Goal: Task Accomplishment & Management: Use online tool/utility

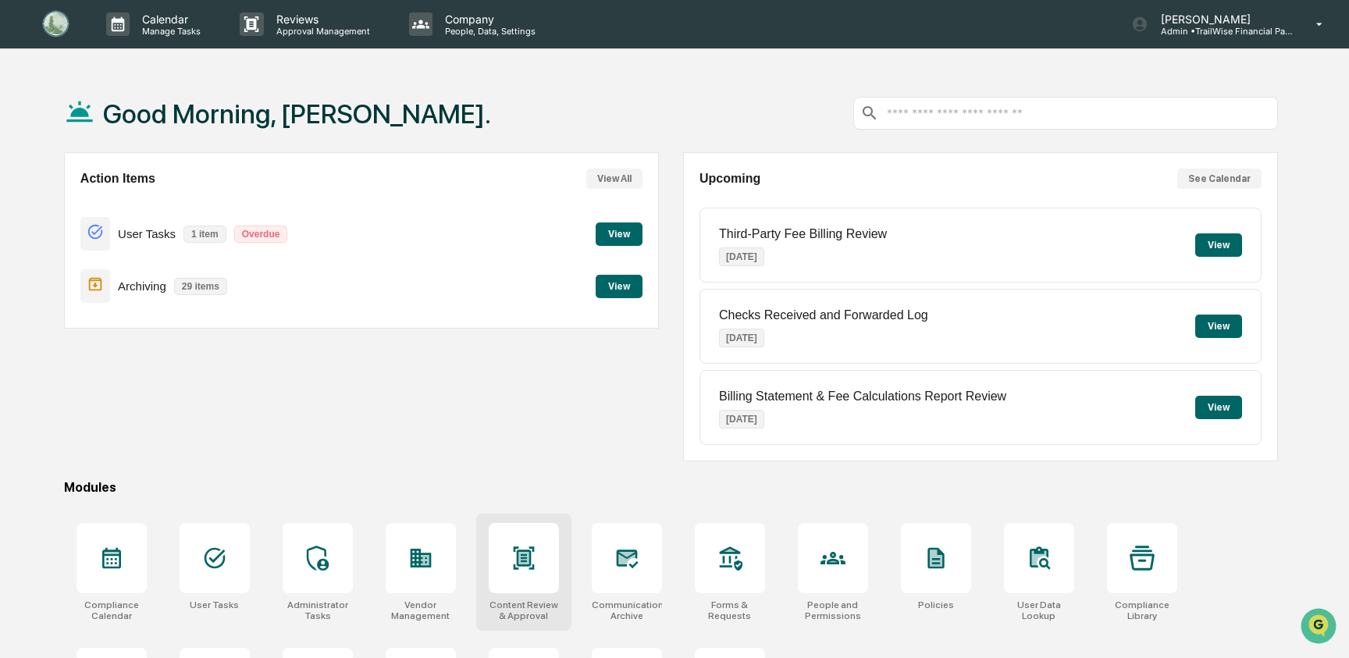
scroll to position [98, 0]
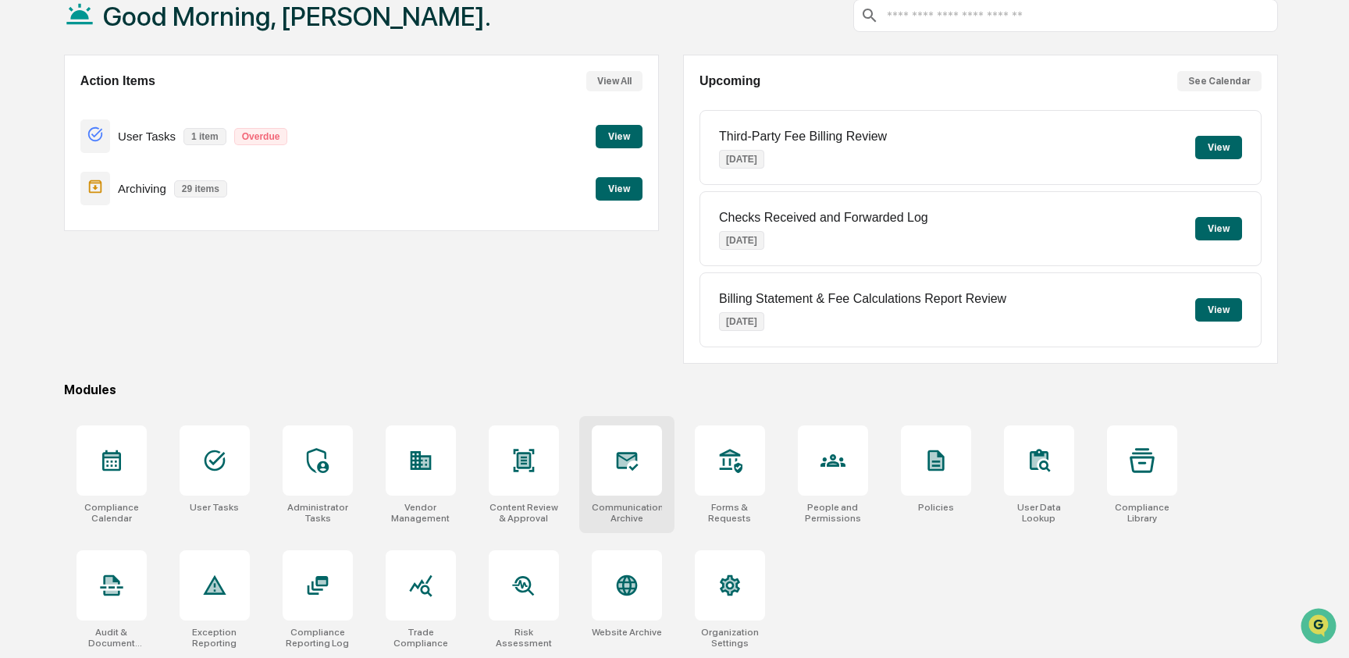
click at [621, 462] on icon at bounding box center [626, 460] width 16 height 12
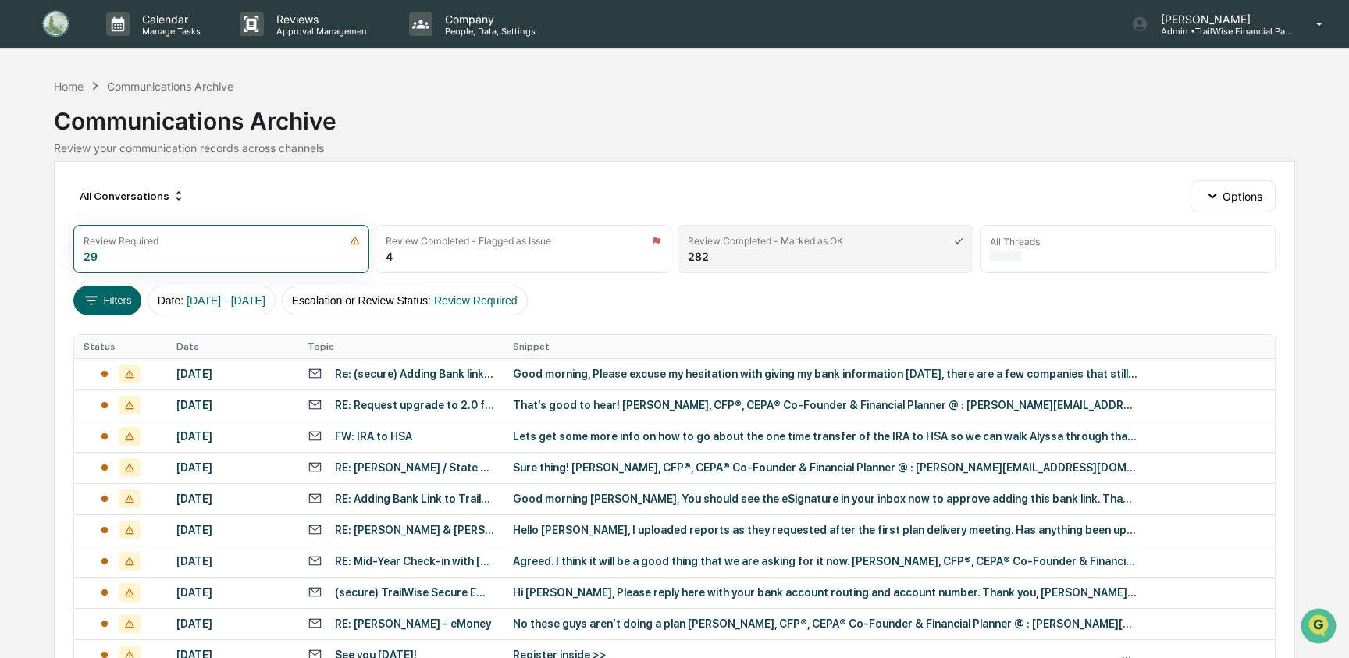
click at [789, 251] on div "Review Completed - Marked as OK 282" at bounding box center [826, 249] width 296 height 48
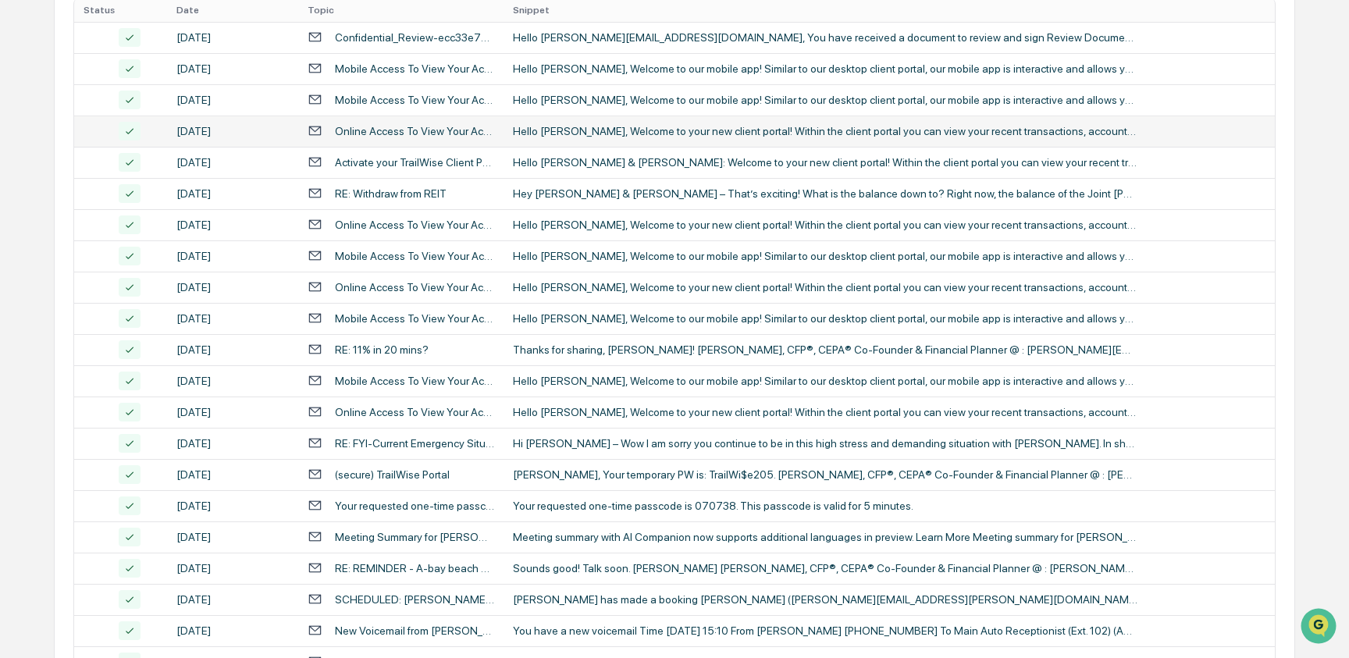
scroll to position [340, 0]
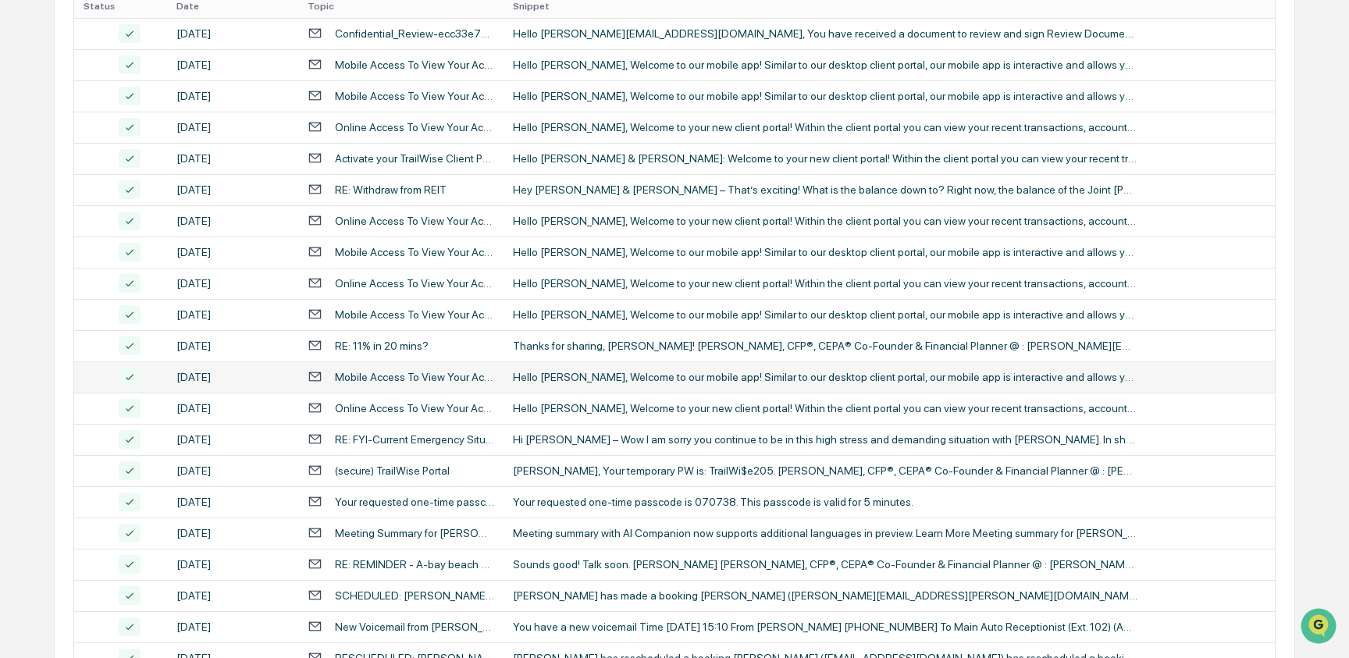
click at [535, 378] on div "Hello Brooke, Welcome to our mobile app! Similar to our desktop client portal, …" at bounding box center [825, 377] width 625 height 12
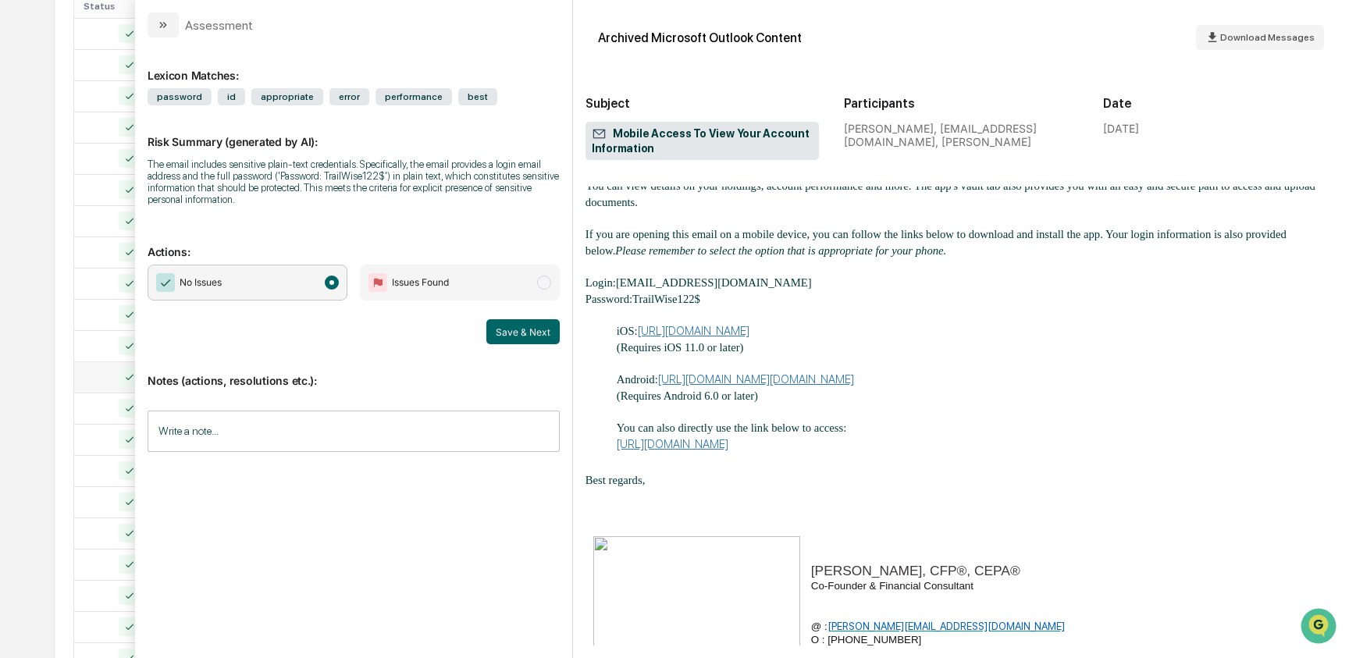
scroll to position [145, 0]
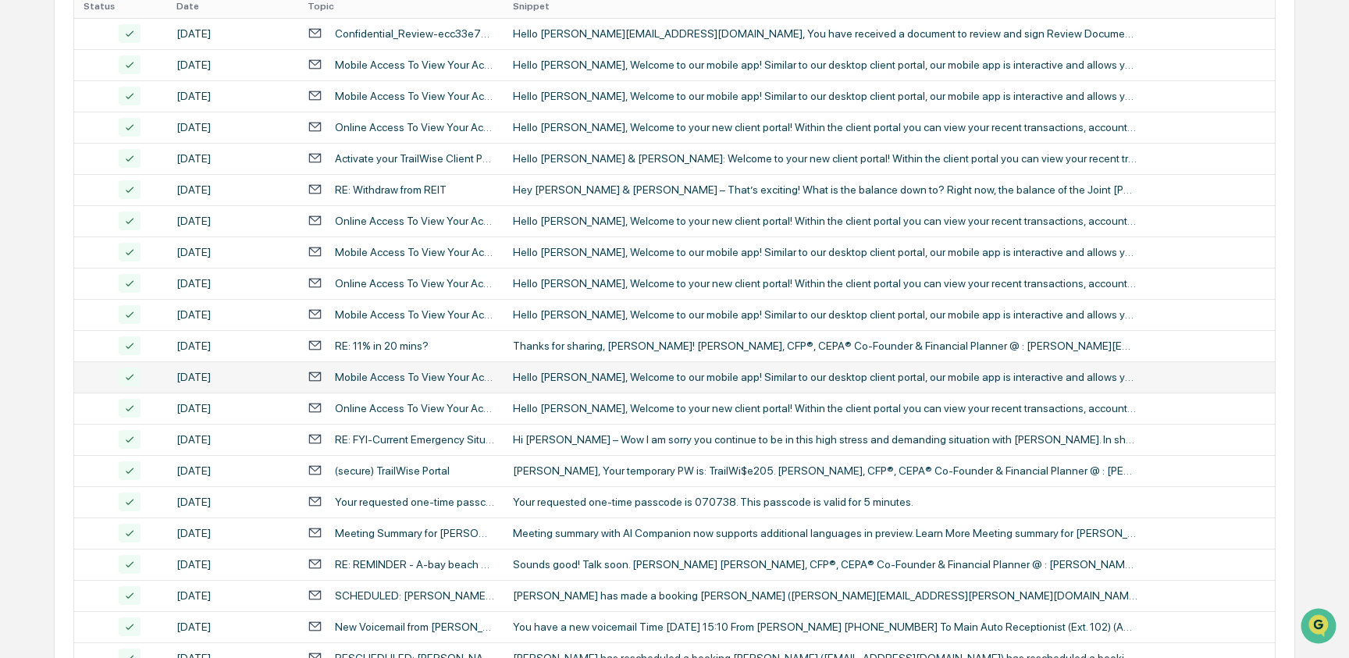
click at [22, 436] on div "Calendar Manage Tasks Reviews Approval Management Company People, Data, Setting…" at bounding box center [674, 274] width 1349 height 1228
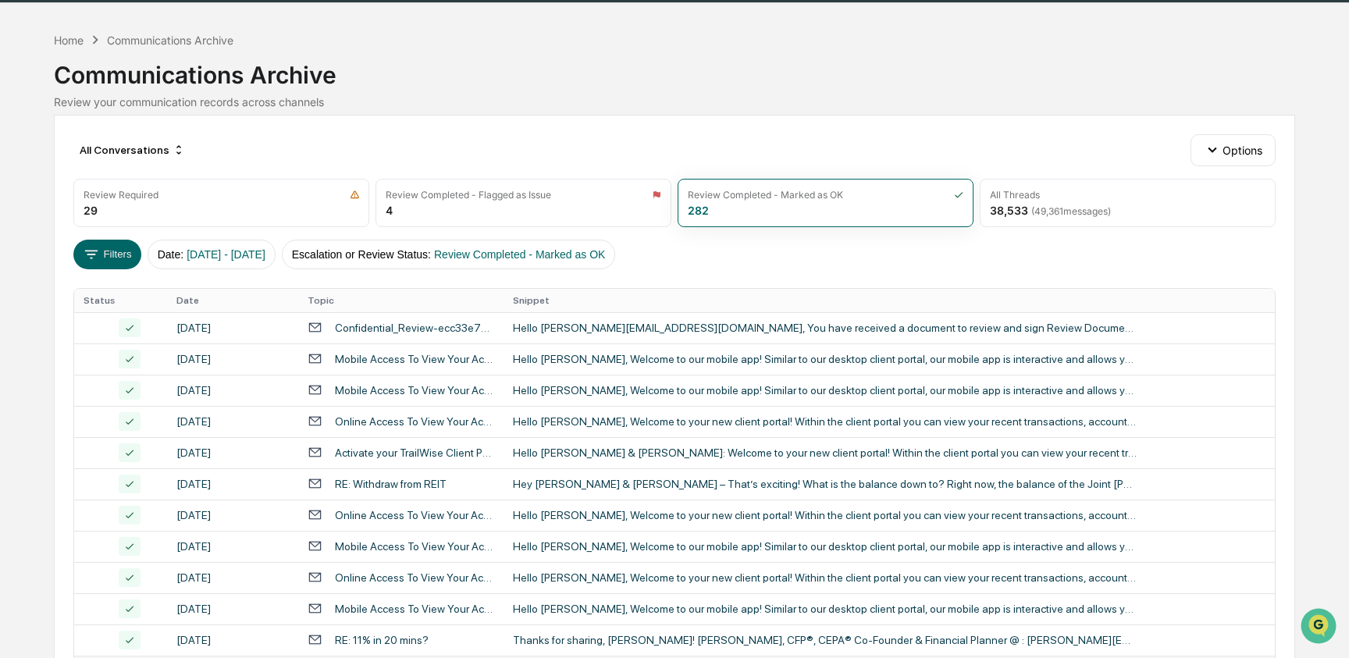
scroll to position [55, 0]
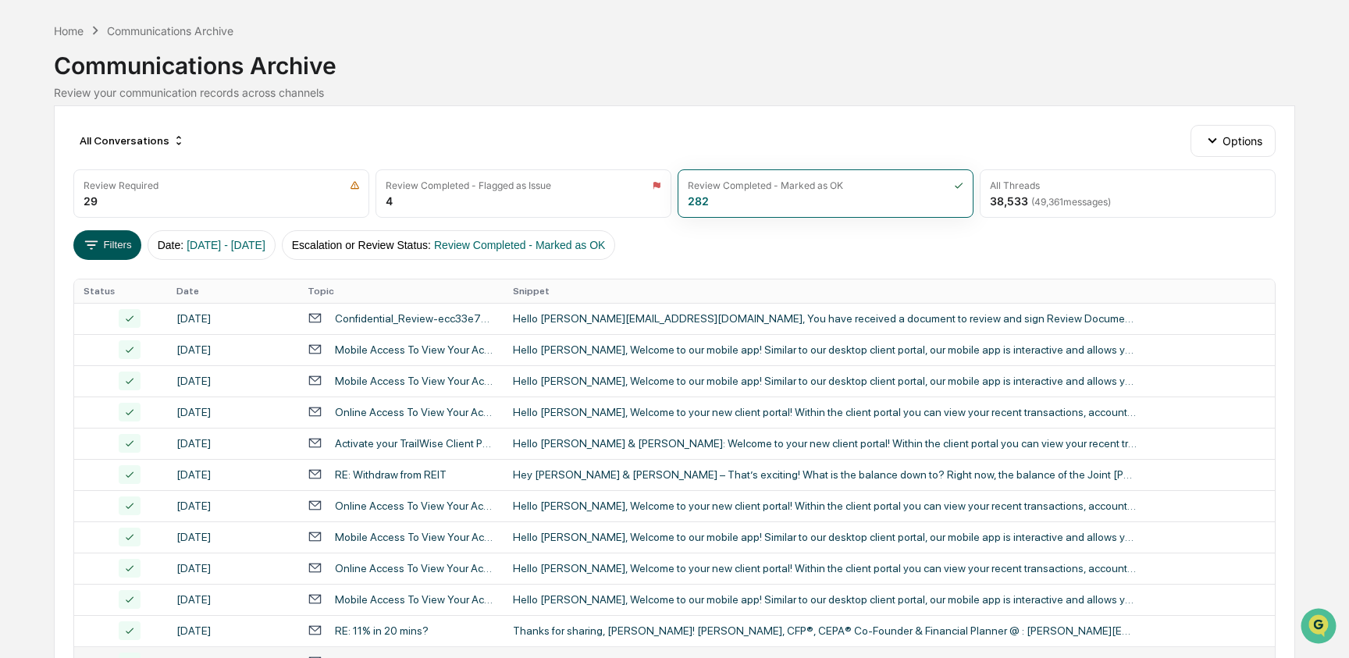
click at [109, 249] on button "Filters" at bounding box center [107, 245] width 68 height 30
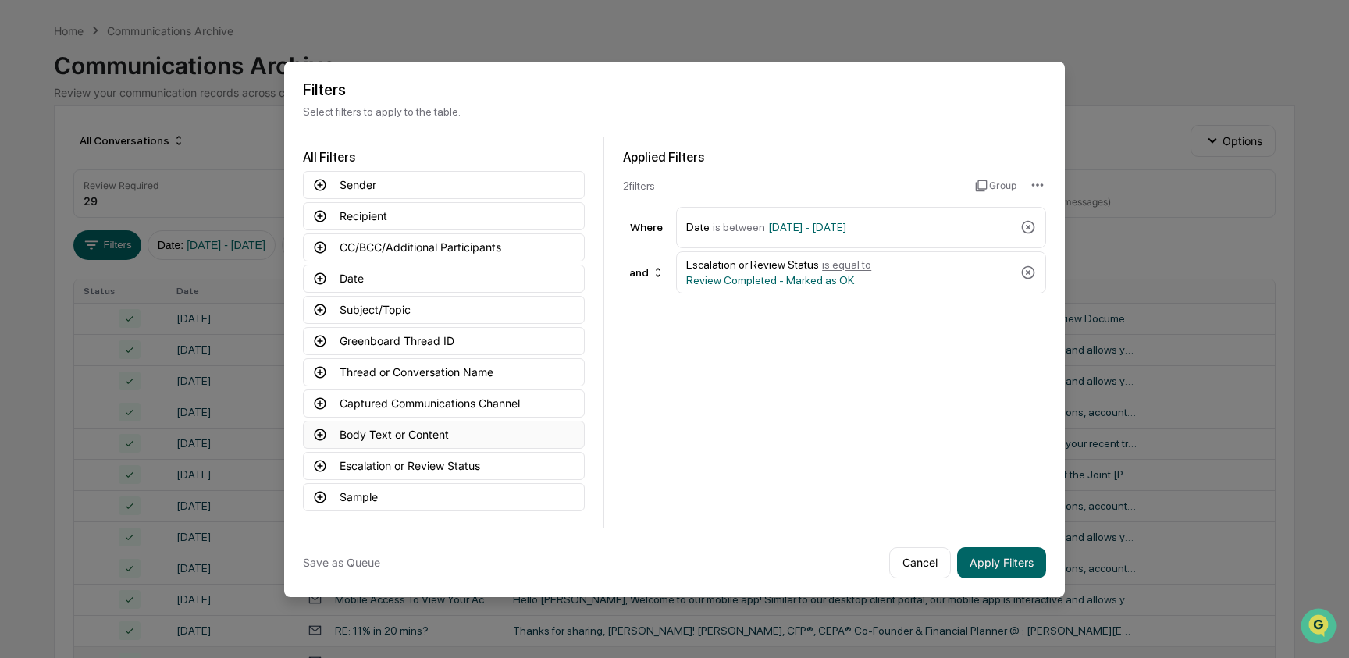
click at [412, 433] on button "Body Text or Content" at bounding box center [444, 435] width 282 height 28
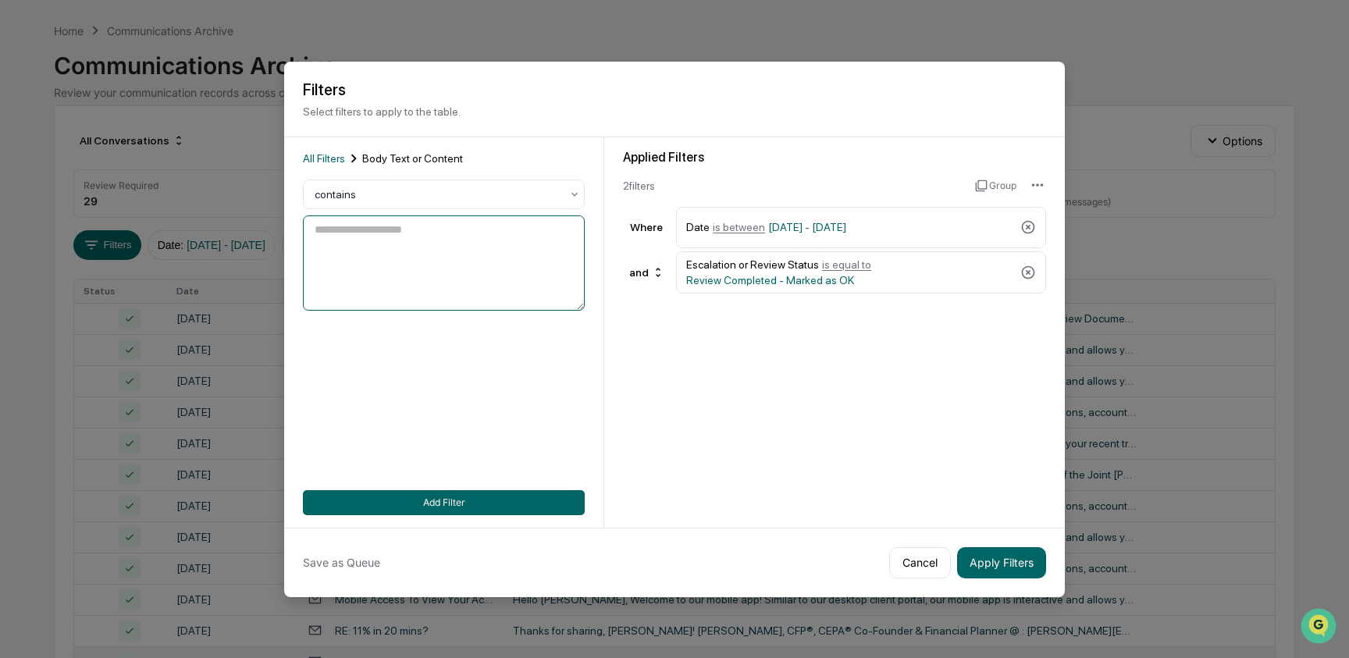
click at [416, 260] on textarea at bounding box center [444, 262] width 282 height 95
type textarea "****"
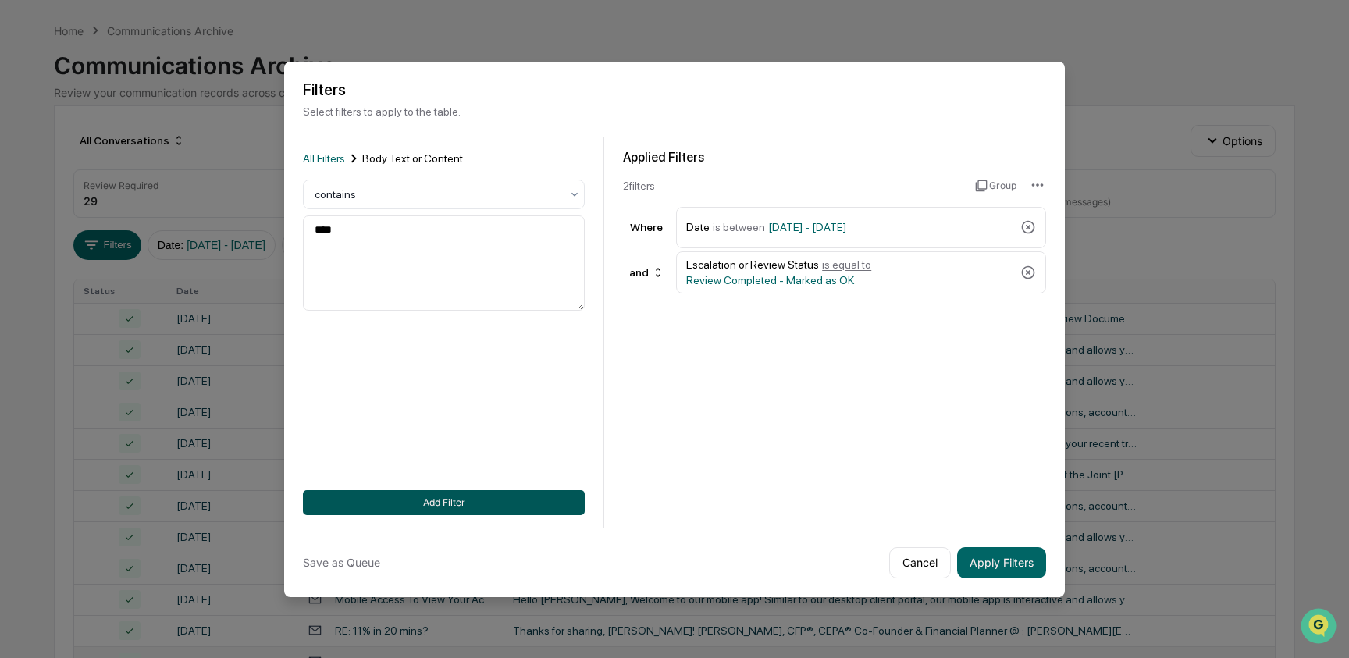
click at [464, 506] on button "Add Filter" at bounding box center [444, 502] width 282 height 25
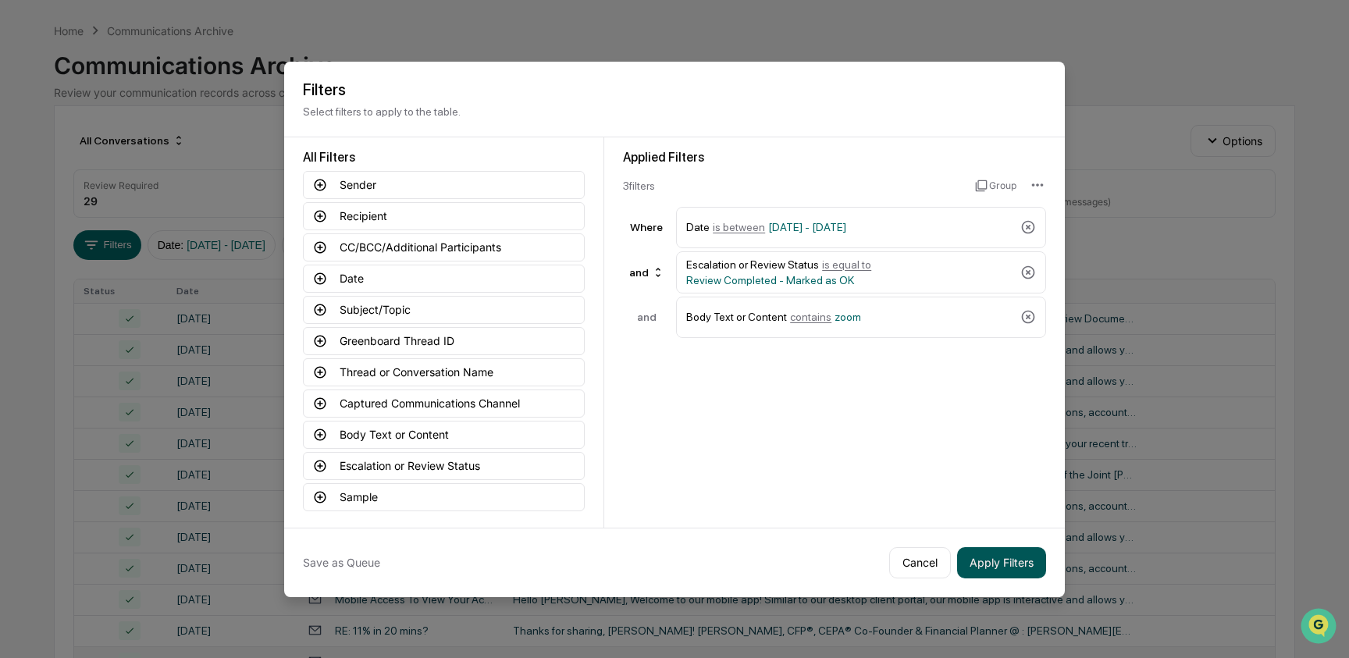
click at [997, 557] on button "Apply Filters" at bounding box center [1001, 562] width 89 height 31
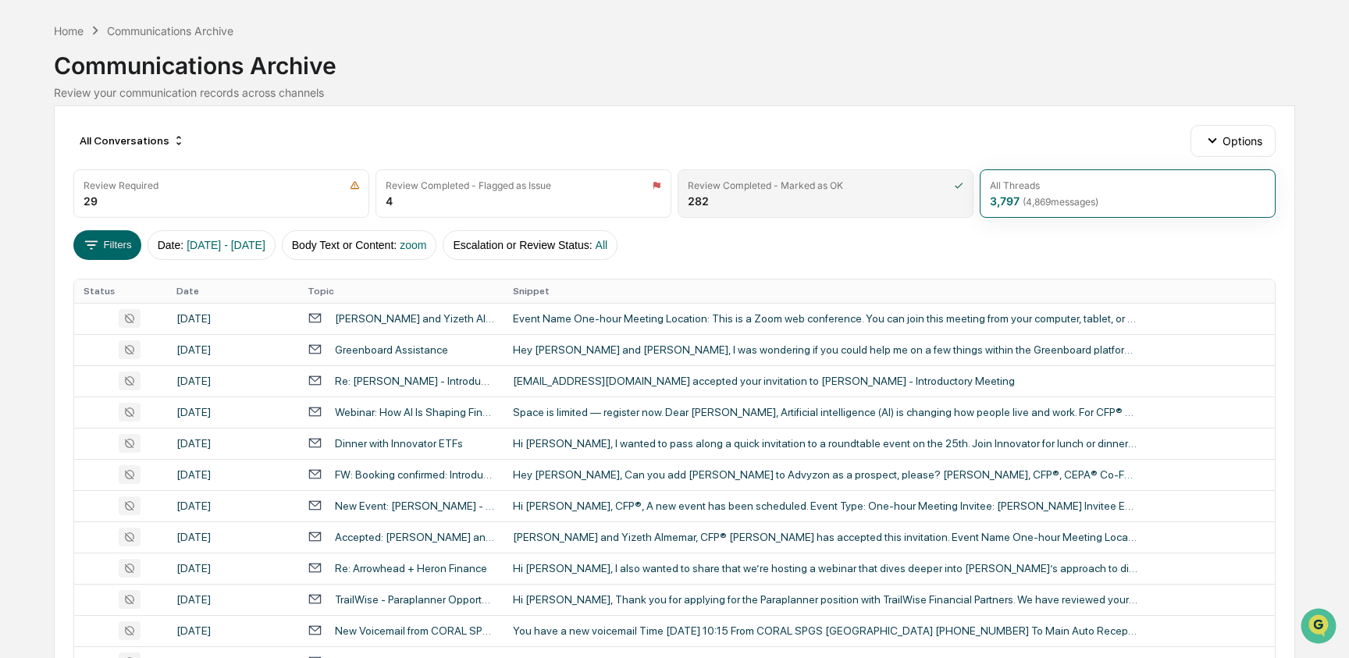
click at [749, 198] on div "Review Completed - Marked as OK 282" at bounding box center [826, 193] width 296 height 48
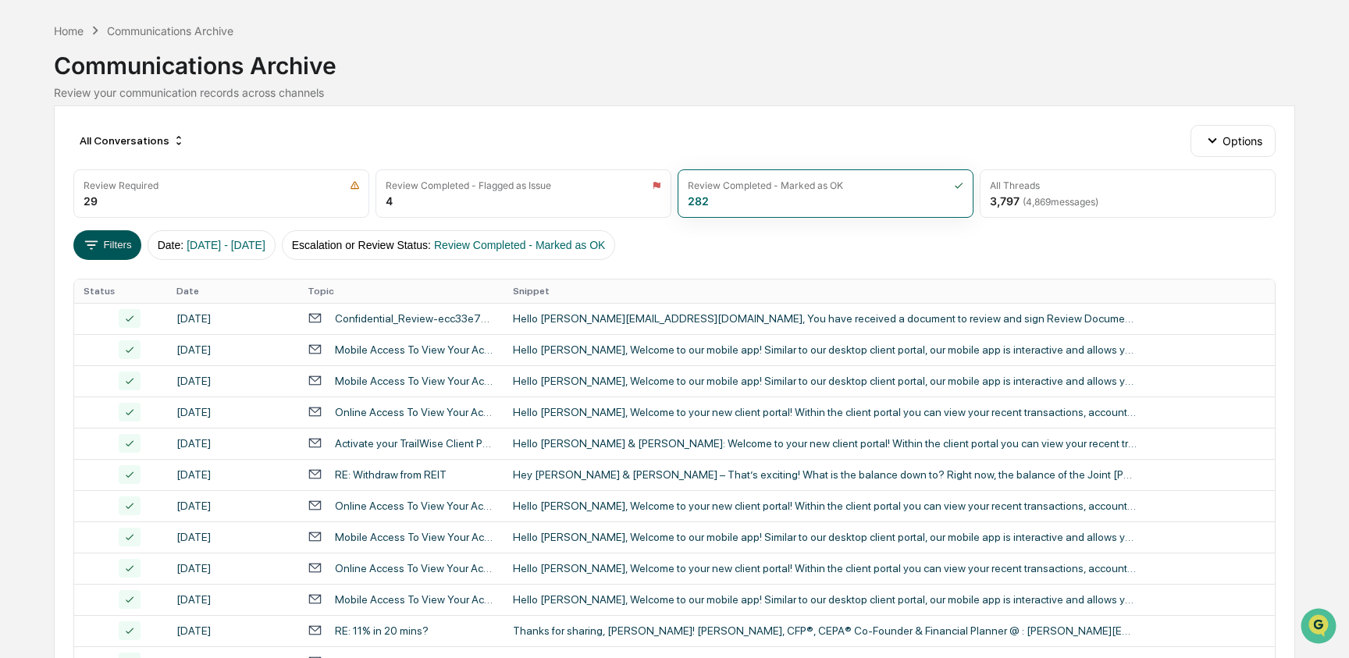
click at [128, 245] on button "Filters" at bounding box center [107, 245] width 68 height 30
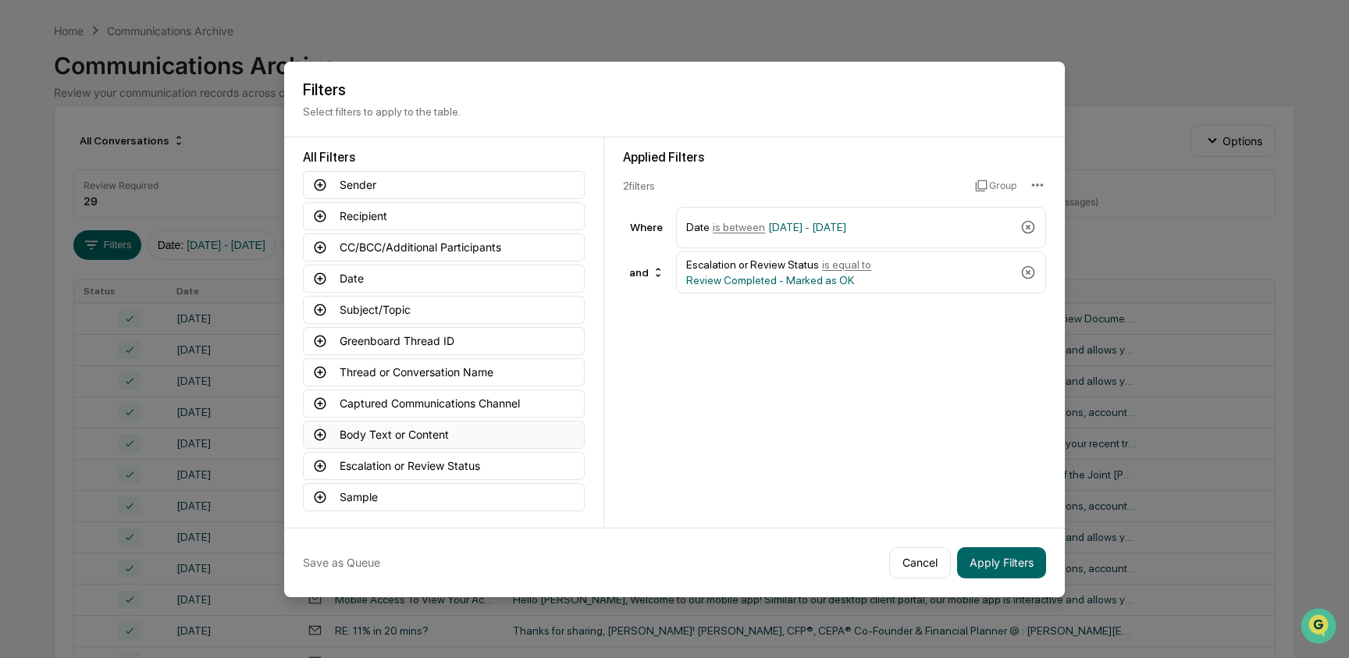
click at [376, 434] on button "Body Text or Content" at bounding box center [444, 435] width 282 height 28
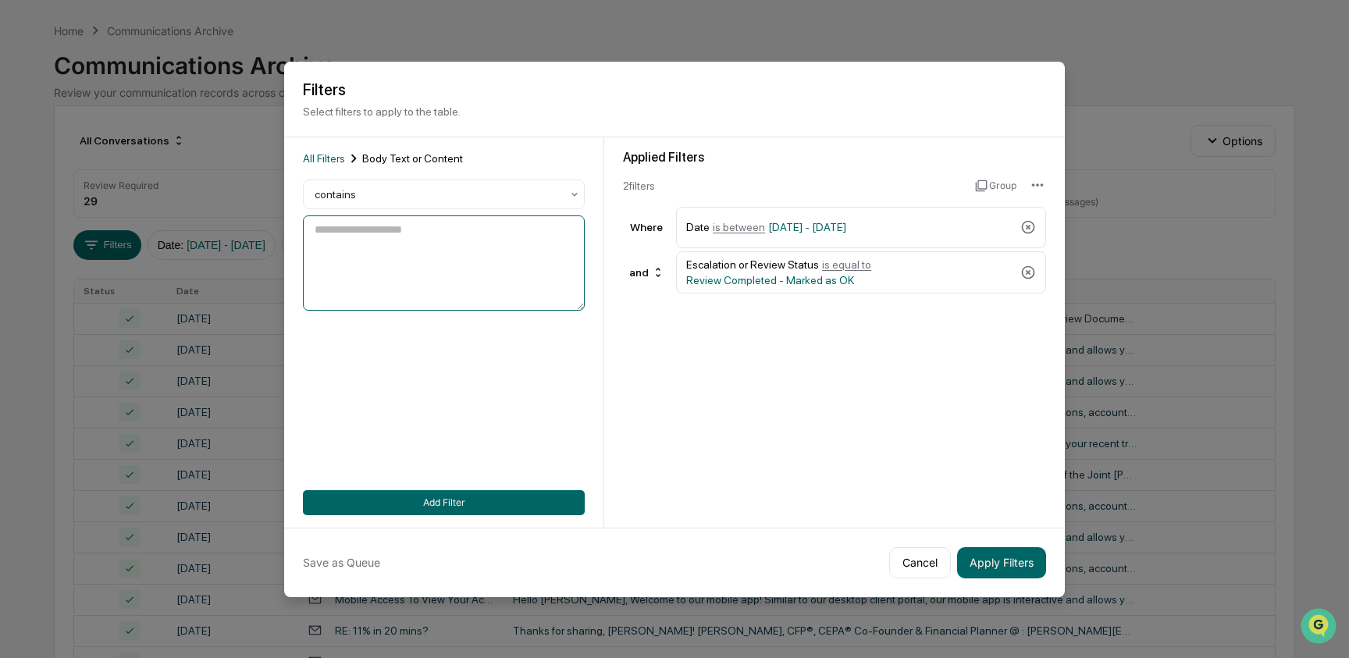
click at [419, 276] on textarea at bounding box center [444, 262] width 282 height 95
type textarea "****"
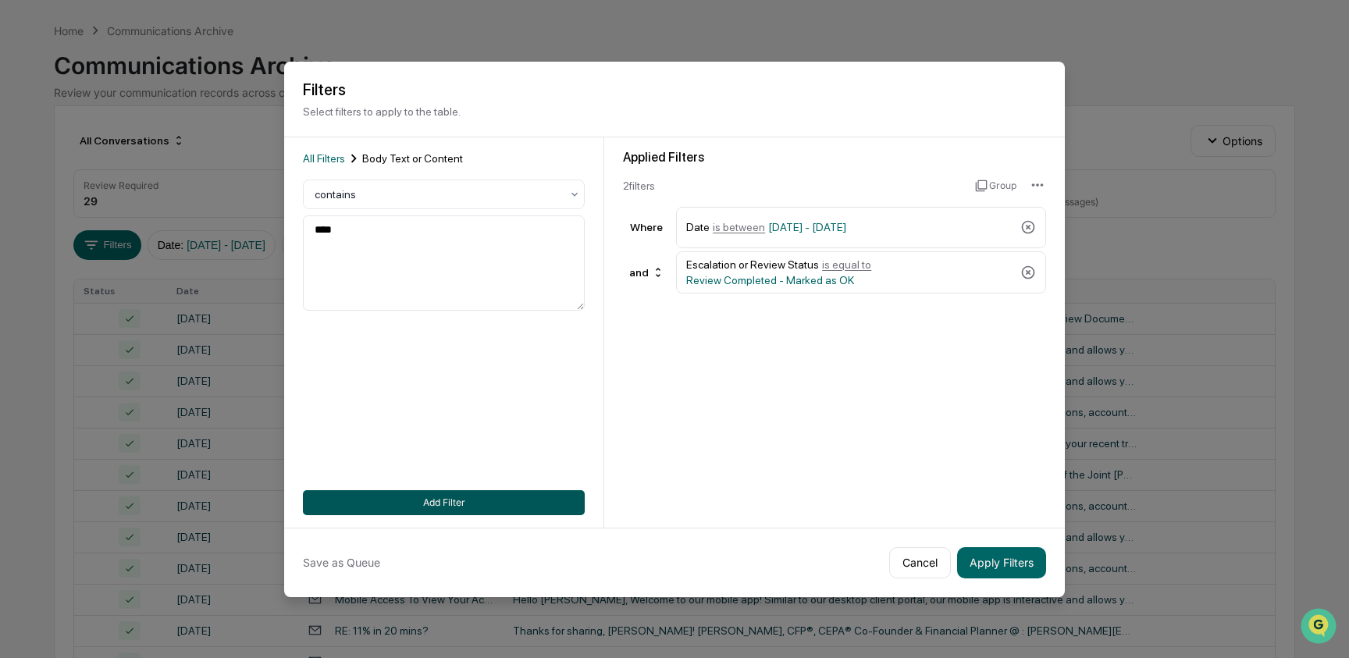
click at [415, 504] on button "Add Filter" at bounding box center [444, 502] width 282 height 25
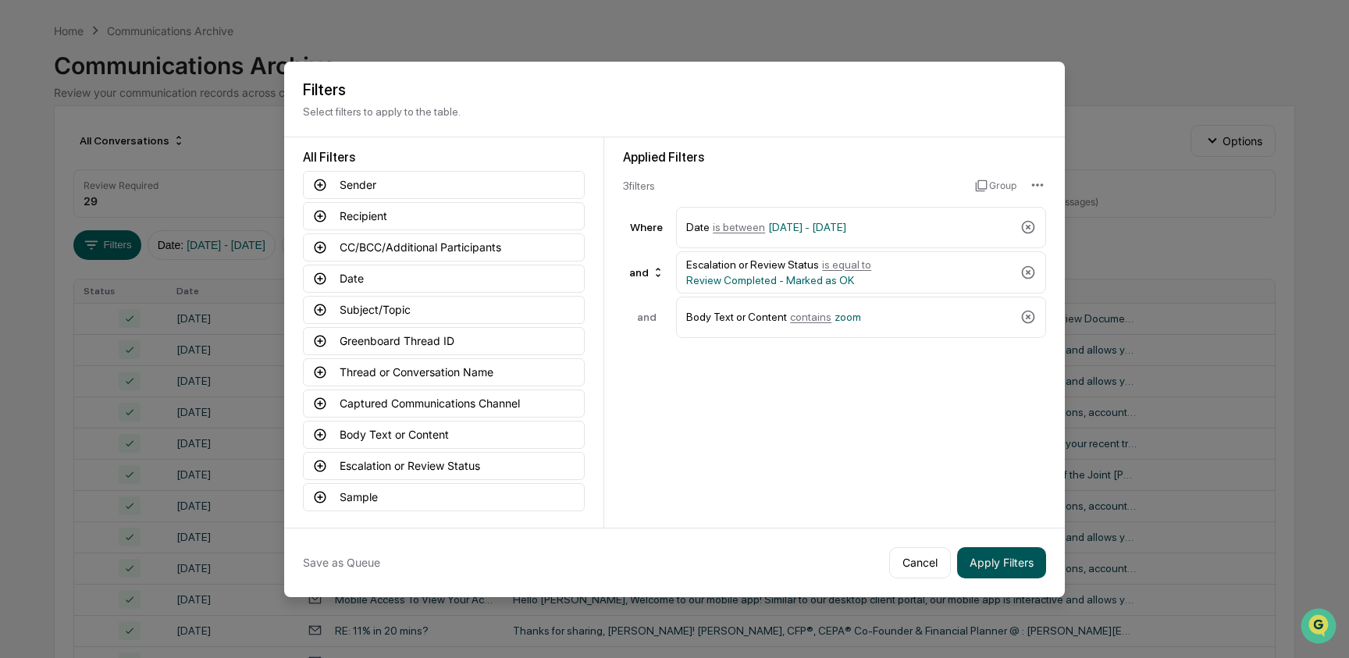
click at [1013, 554] on button "Apply Filters" at bounding box center [1001, 562] width 89 height 31
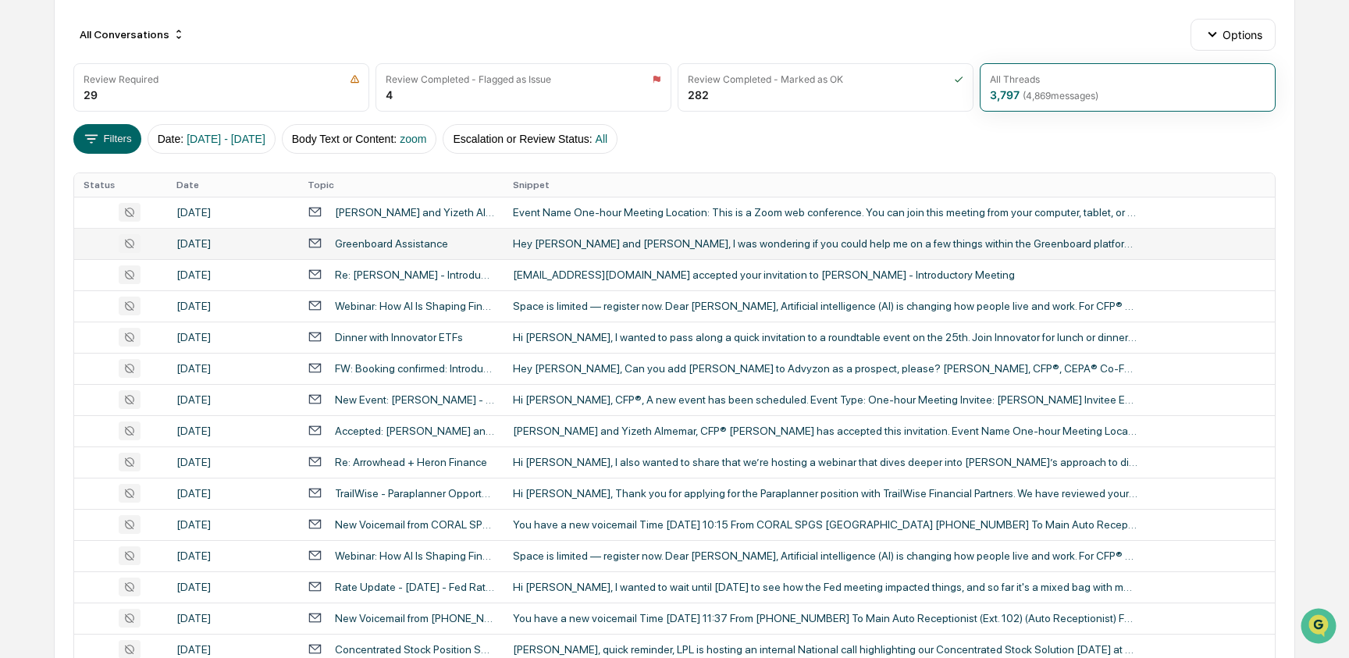
scroll to position [161, 0]
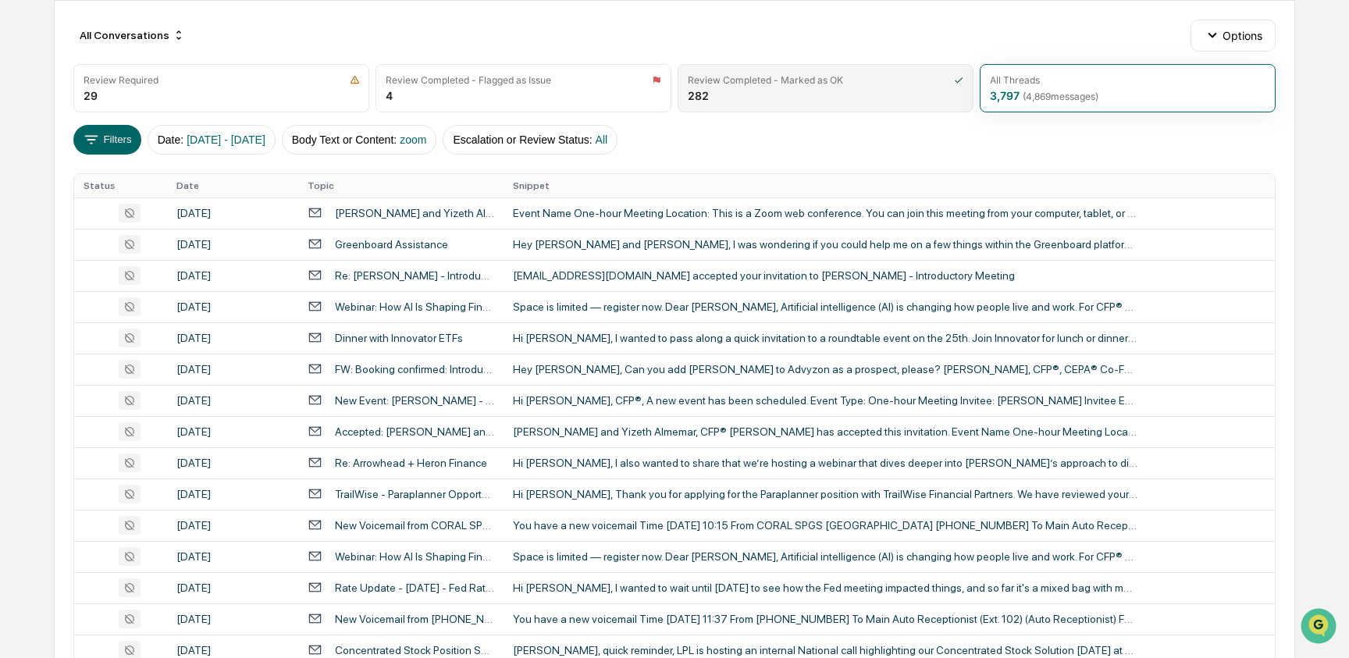
click at [757, 80] on div "Review Completed - Marked as OK" at bounding box center [765, 80] width 155 height 12
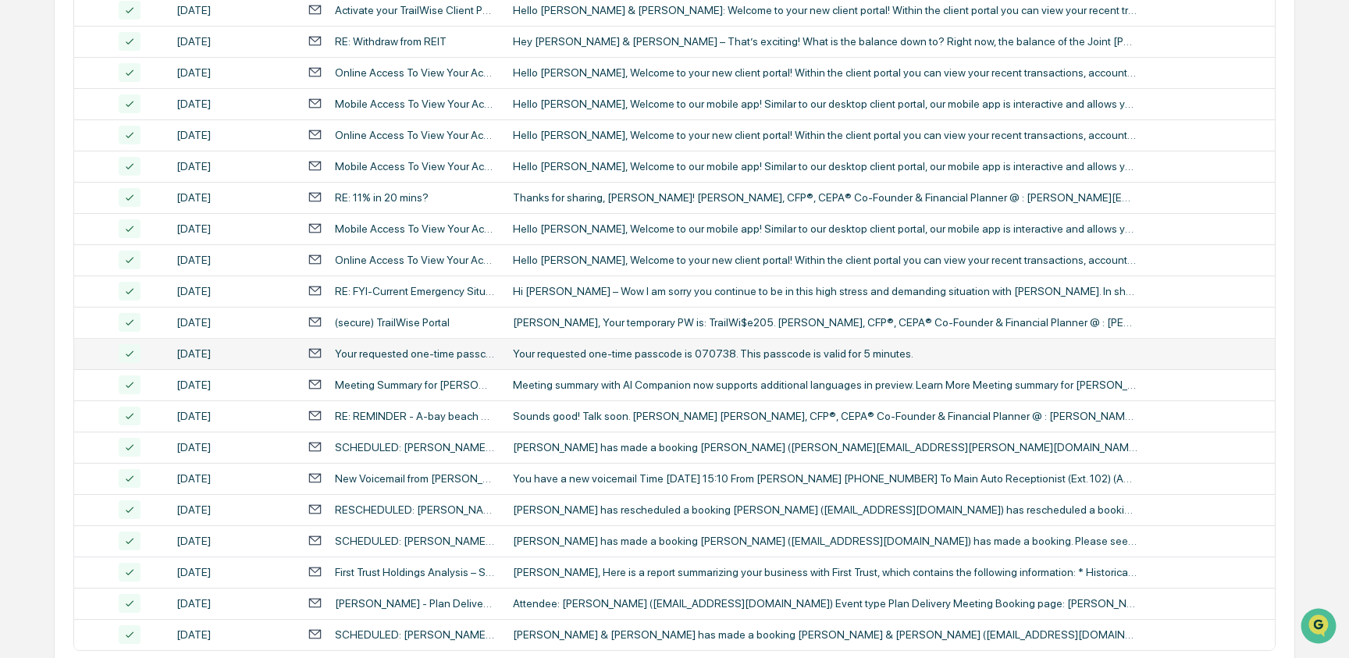
scroll to position [569, 0]
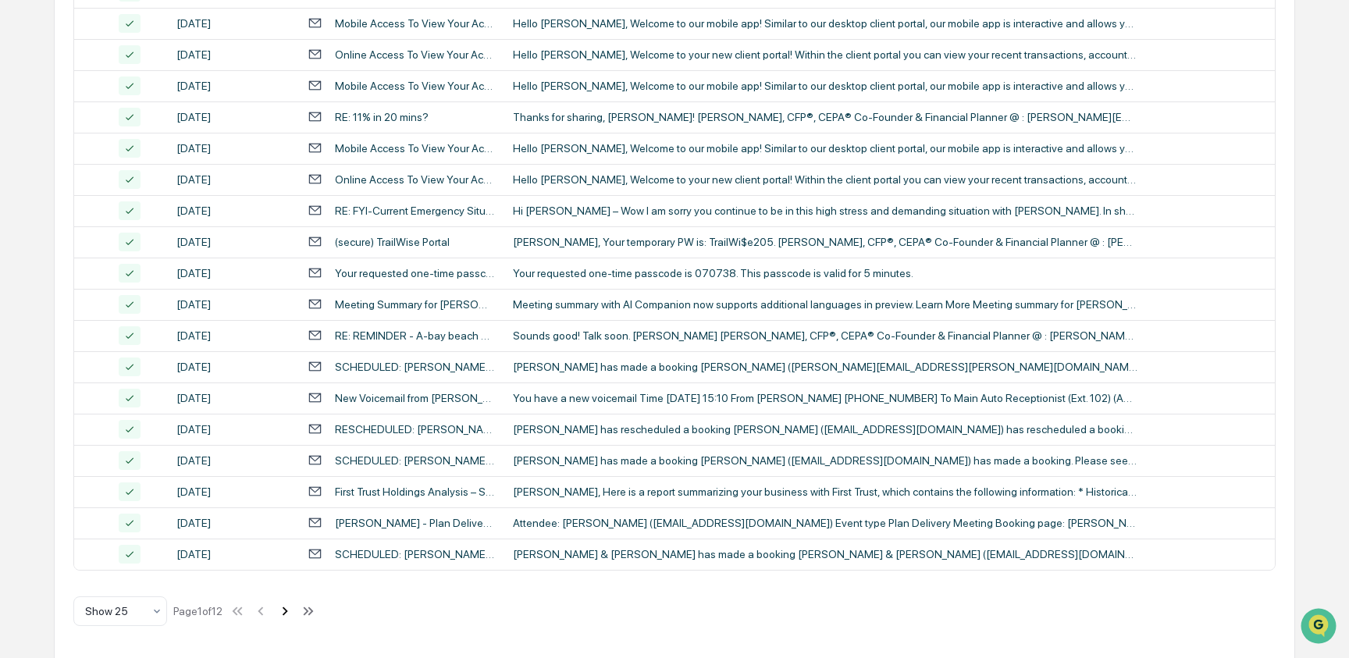
click at [288, 607] on icon at bounding box center [285, 611] width 5 height 9
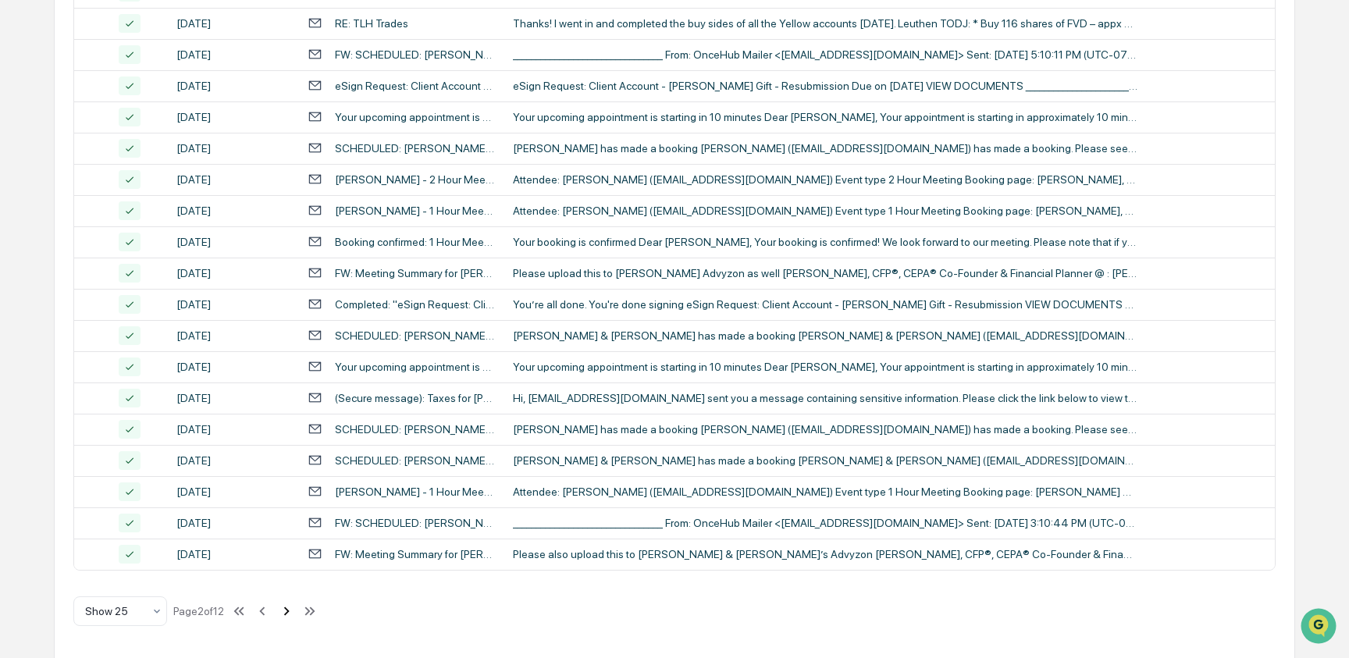
click at [290, 609] on icon at bounding box center [286, 611] width 5 height 9
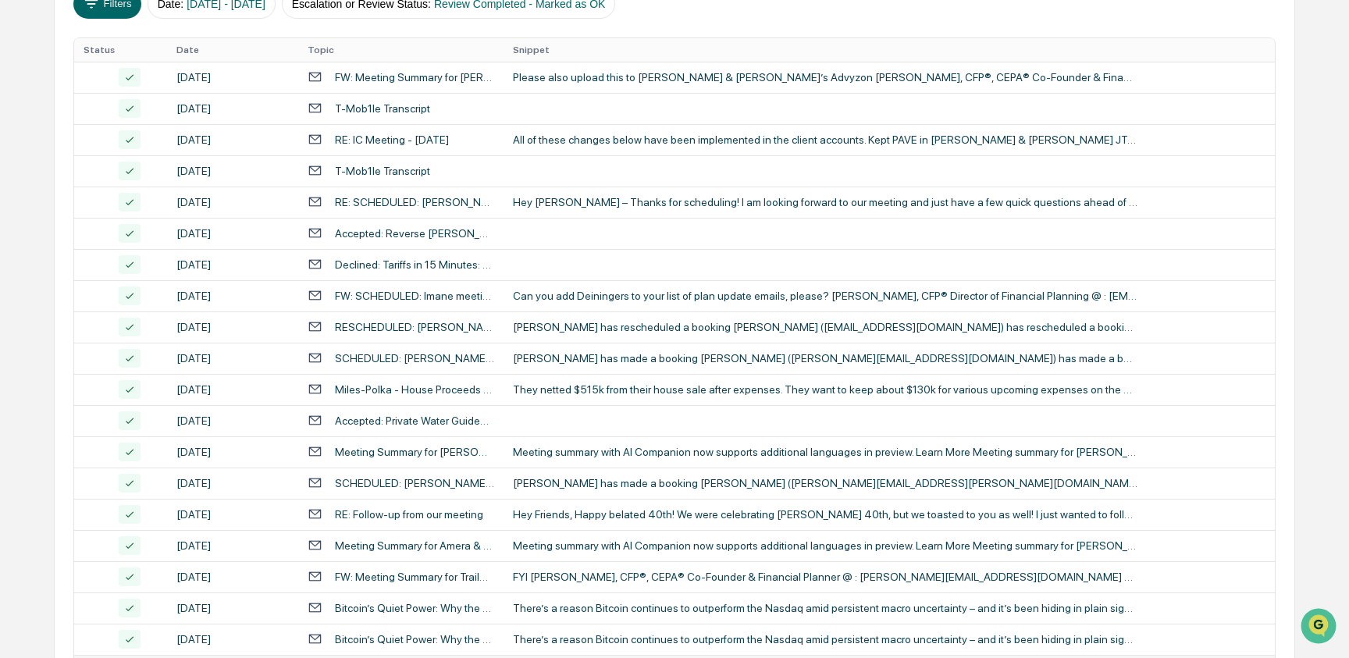
scroll to position [298, 0]
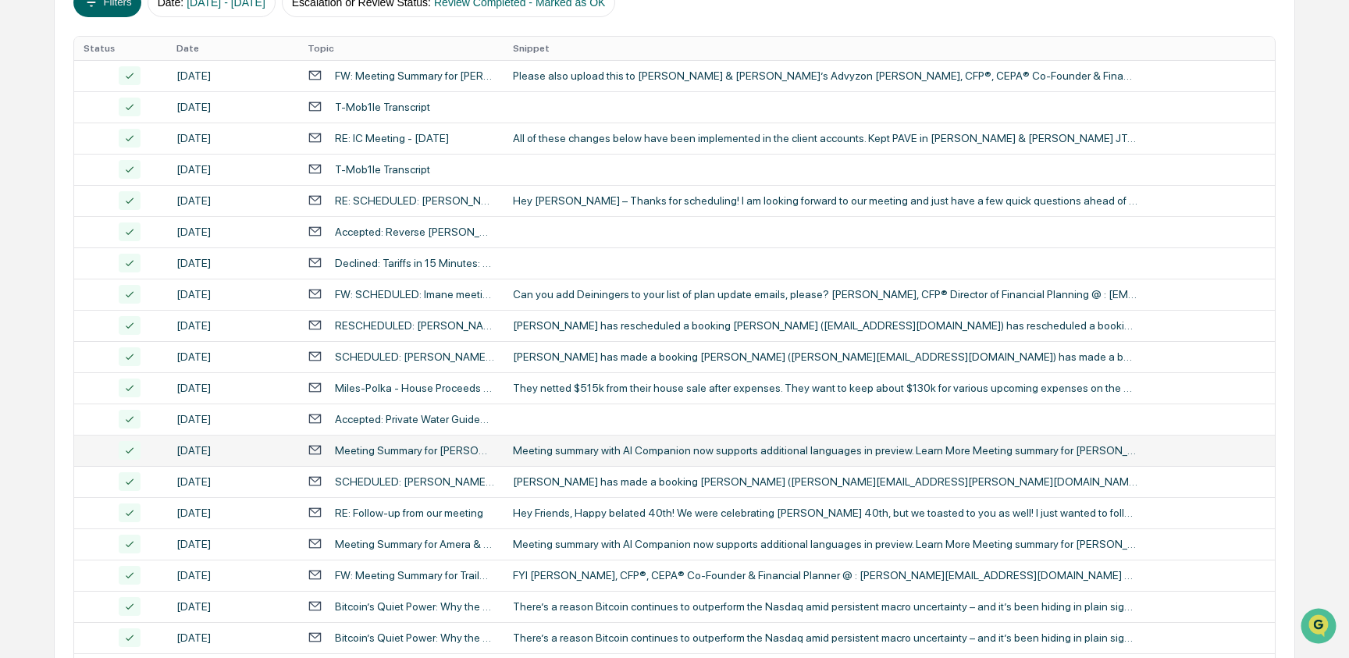
click at [671, 450] on div "Meeting summary with AI Companion now supports additional languages in preview.…" at bounding box center [825, 450] width 625 height 12
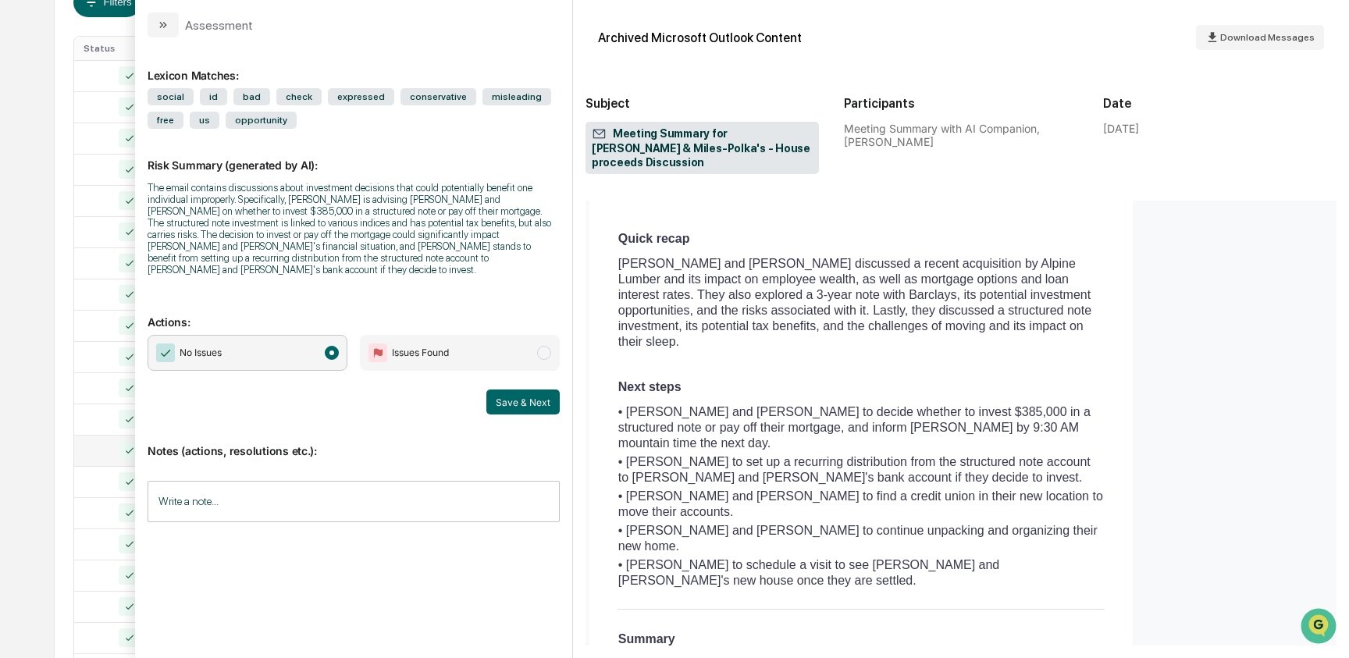
scroll to position [292, 0]
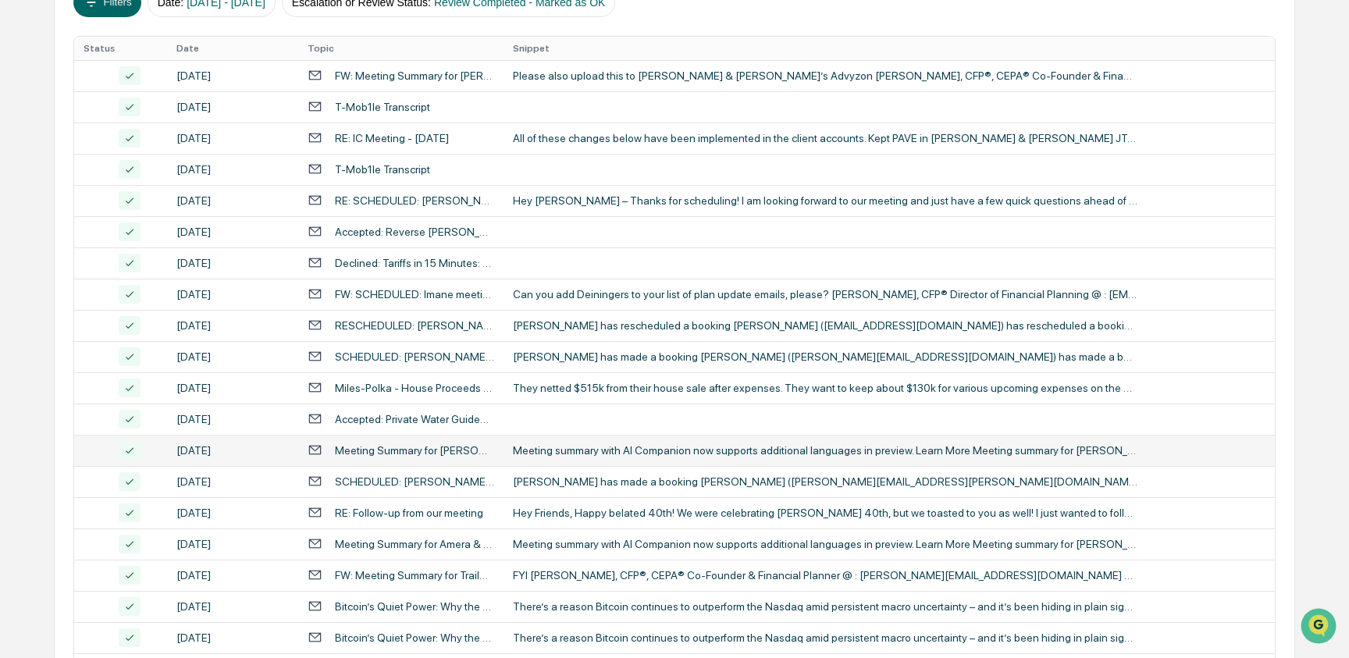
click at [38, 470] on div "Calendar Manage Tasks Reviews Approval Management Company People, Data, Setting…" at bounding box center [674, 316] width 1349 height 1228
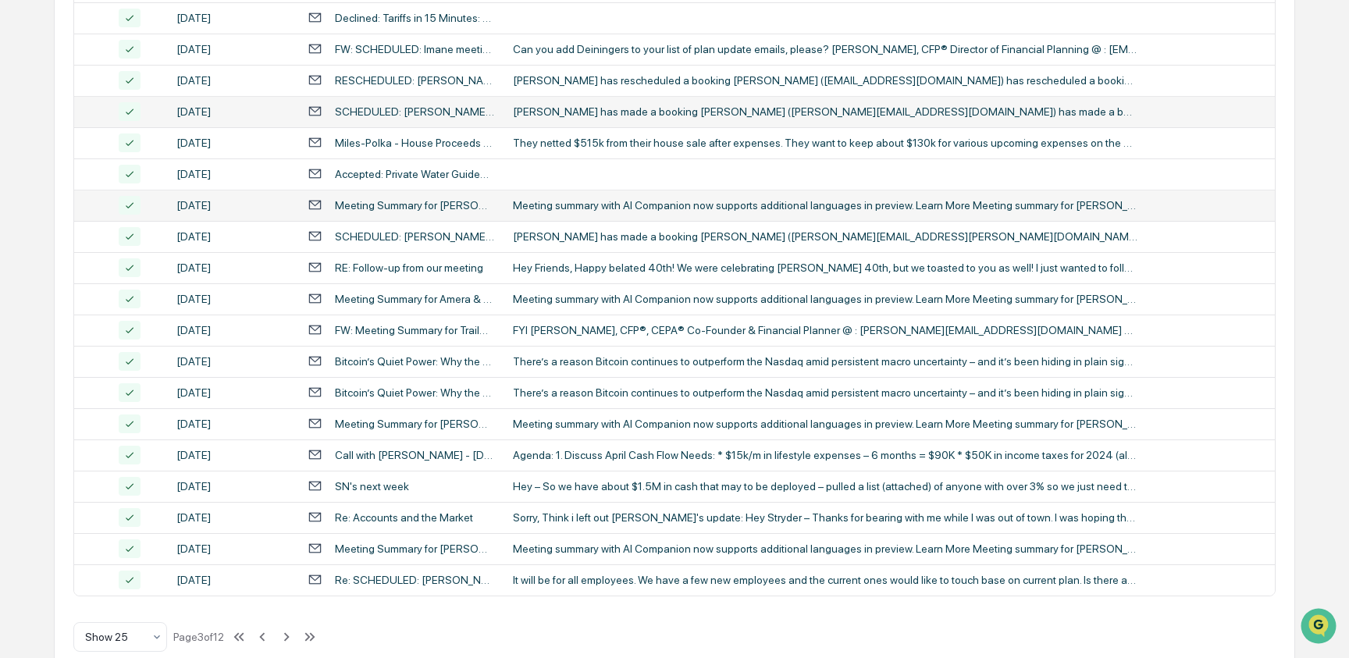
scroll to position [546, 0]
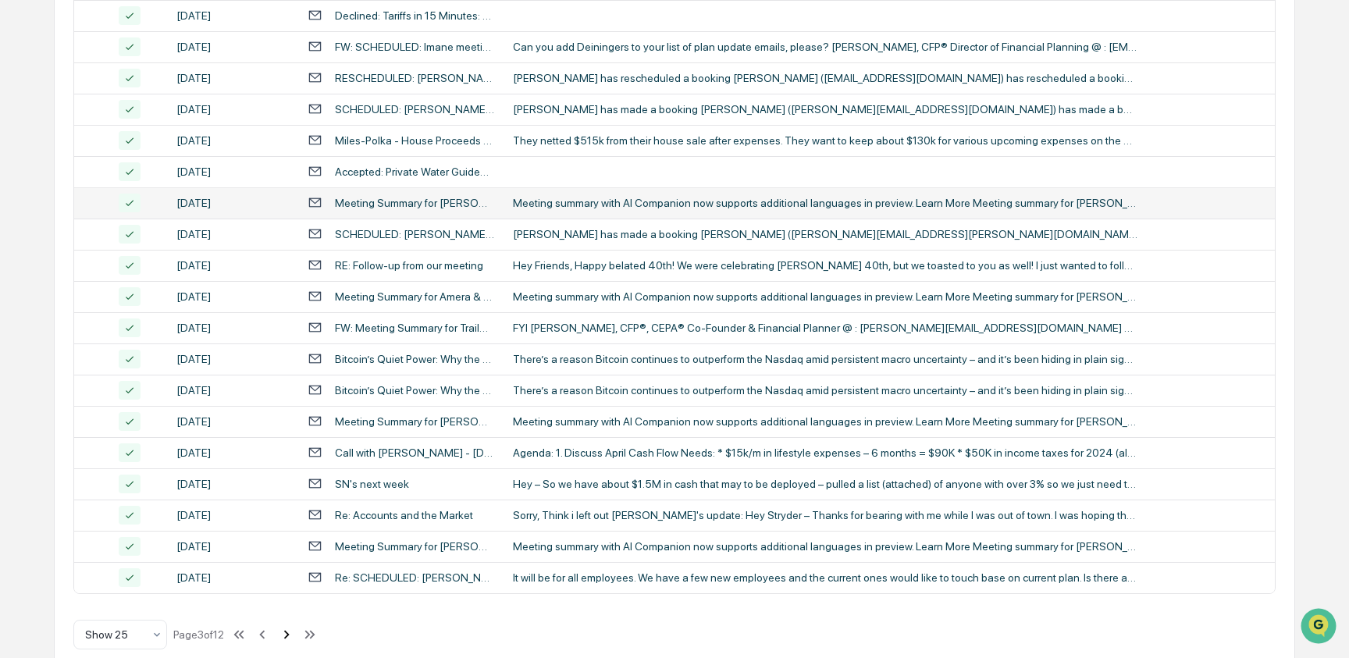
click at [295, 635] on icon at bounding box center [286, 634] width 17 height 17
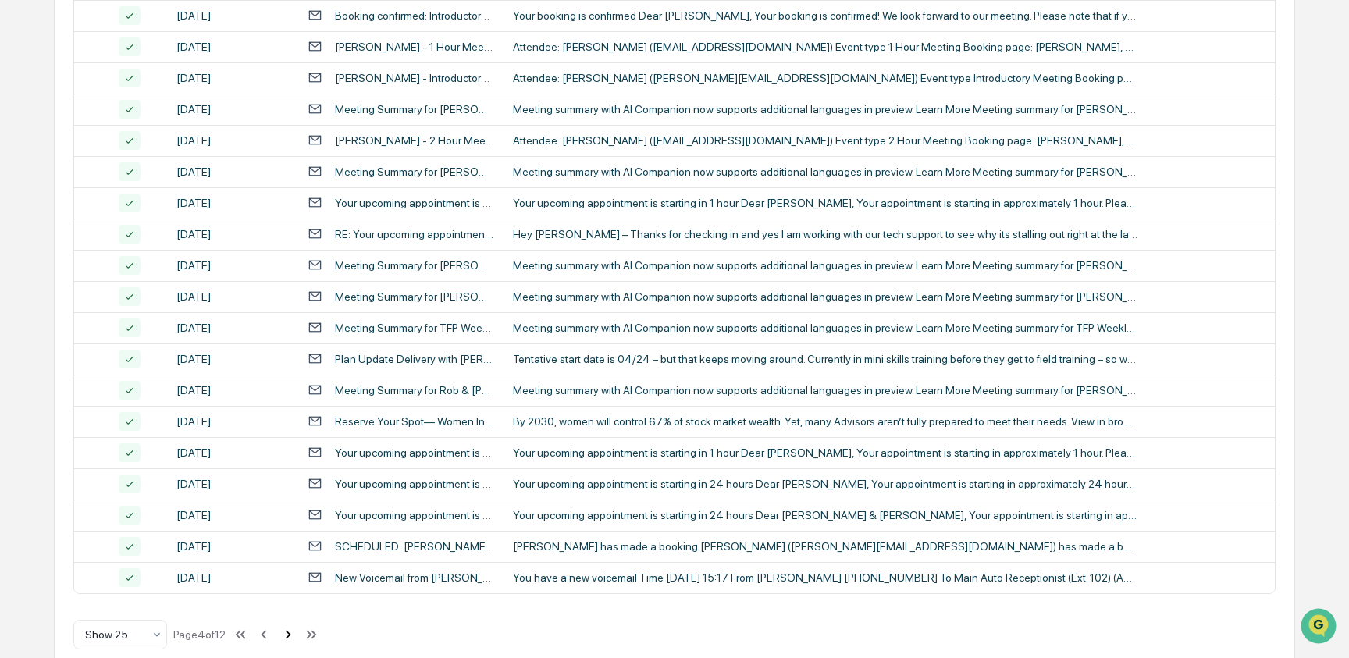
scroll to position [569, 0]
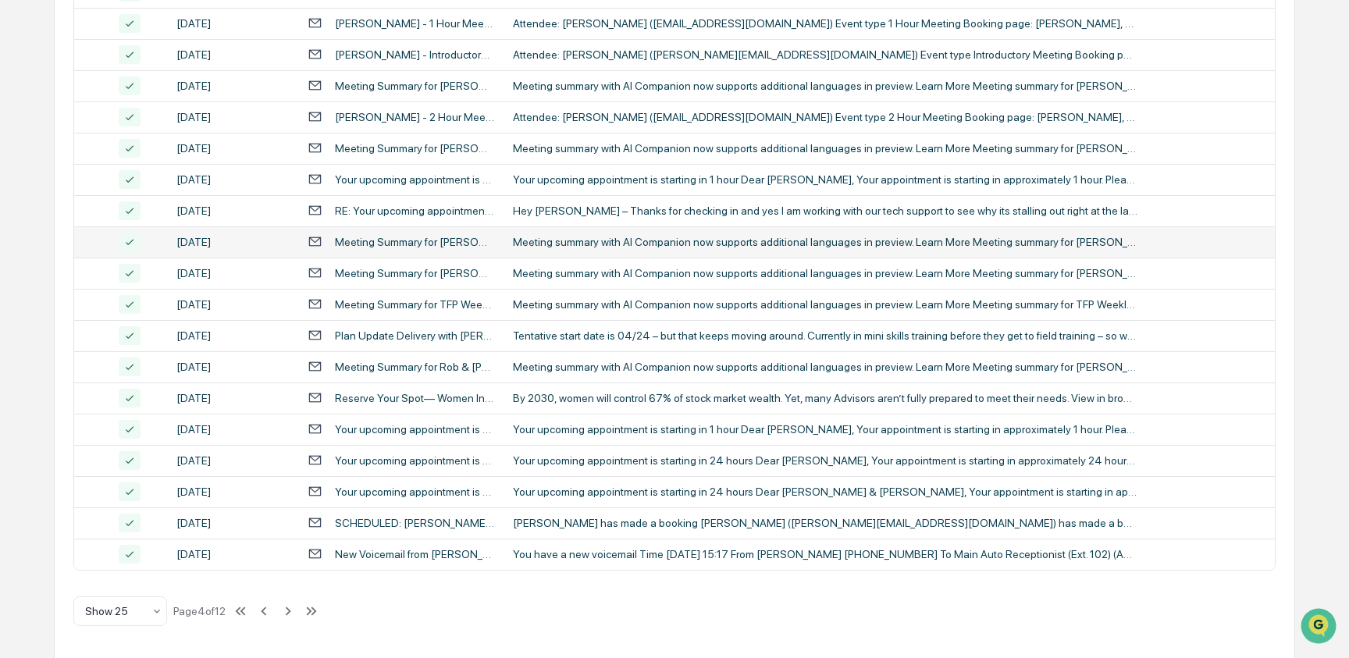
click at [564, 247] on div "Meeting summary with AI Companion now supports additional languages in preview.…" at bounding box center [825, 242] width 625 height 12
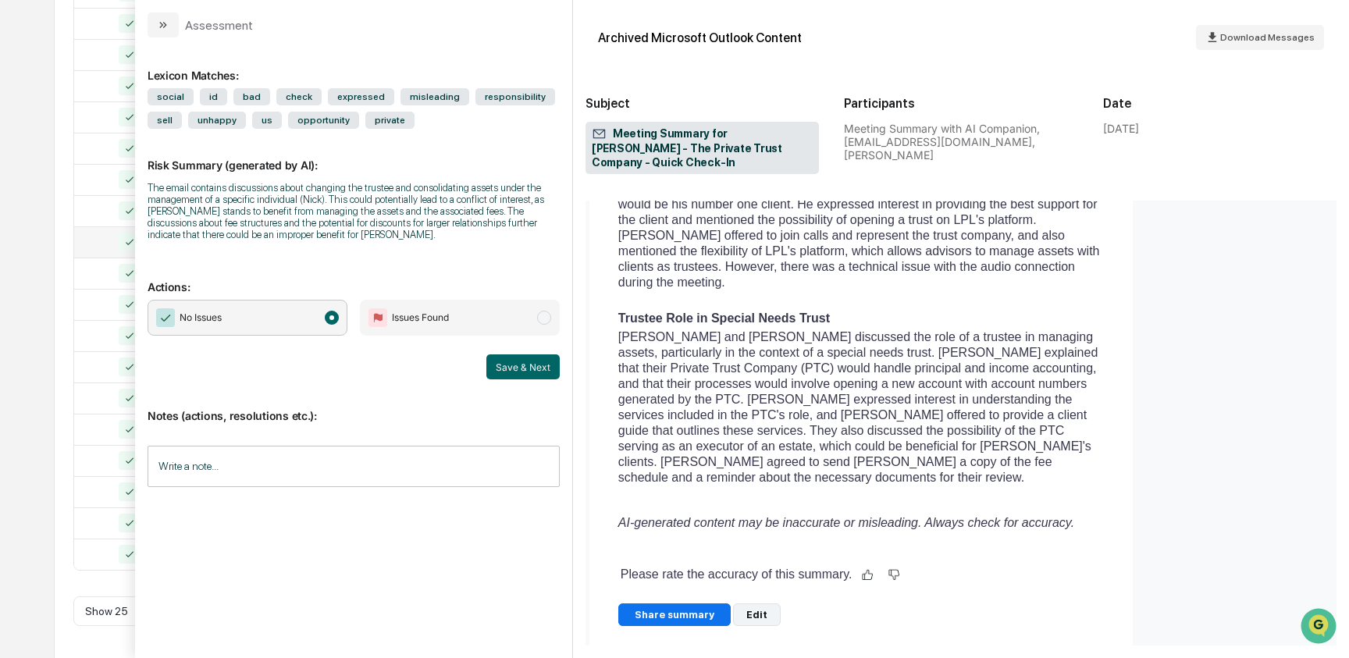
scroll to position [1975, 0]
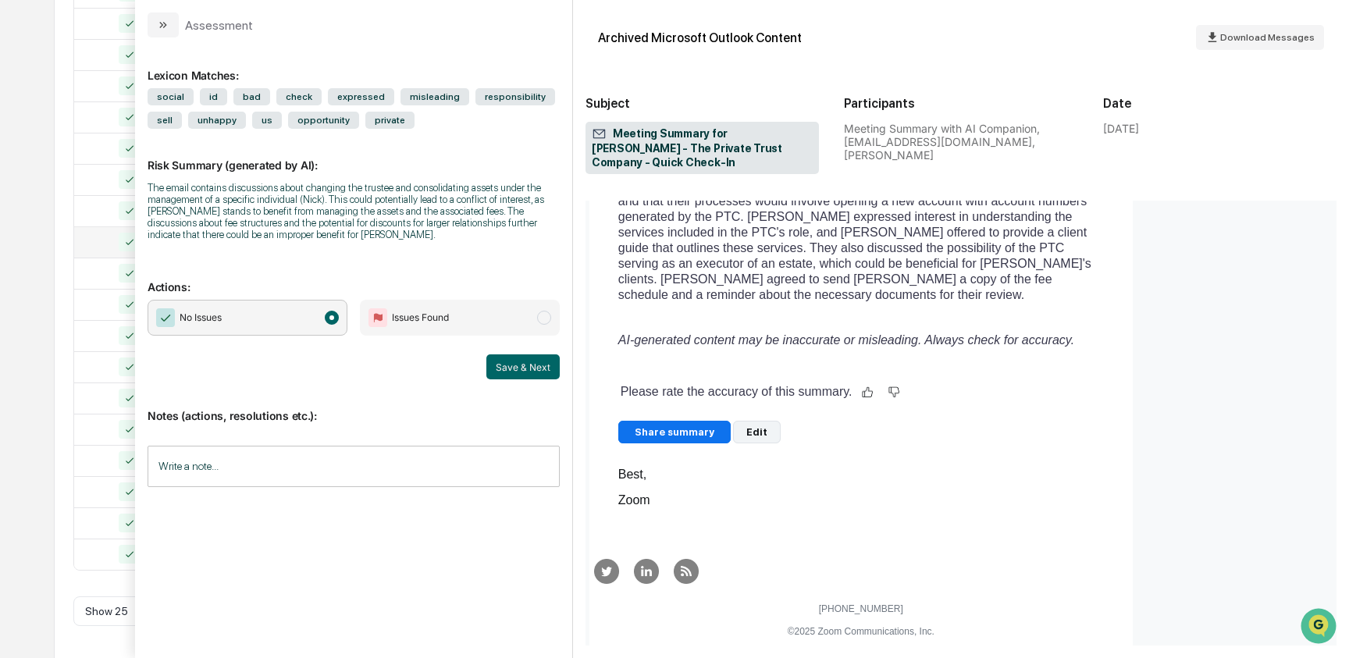
click at [31, 462] on div "Calendar Manage Tasks Reviews Approval Management Company People, Data, Setting…" at bounding box center [674, 45] width 1349 height 1228
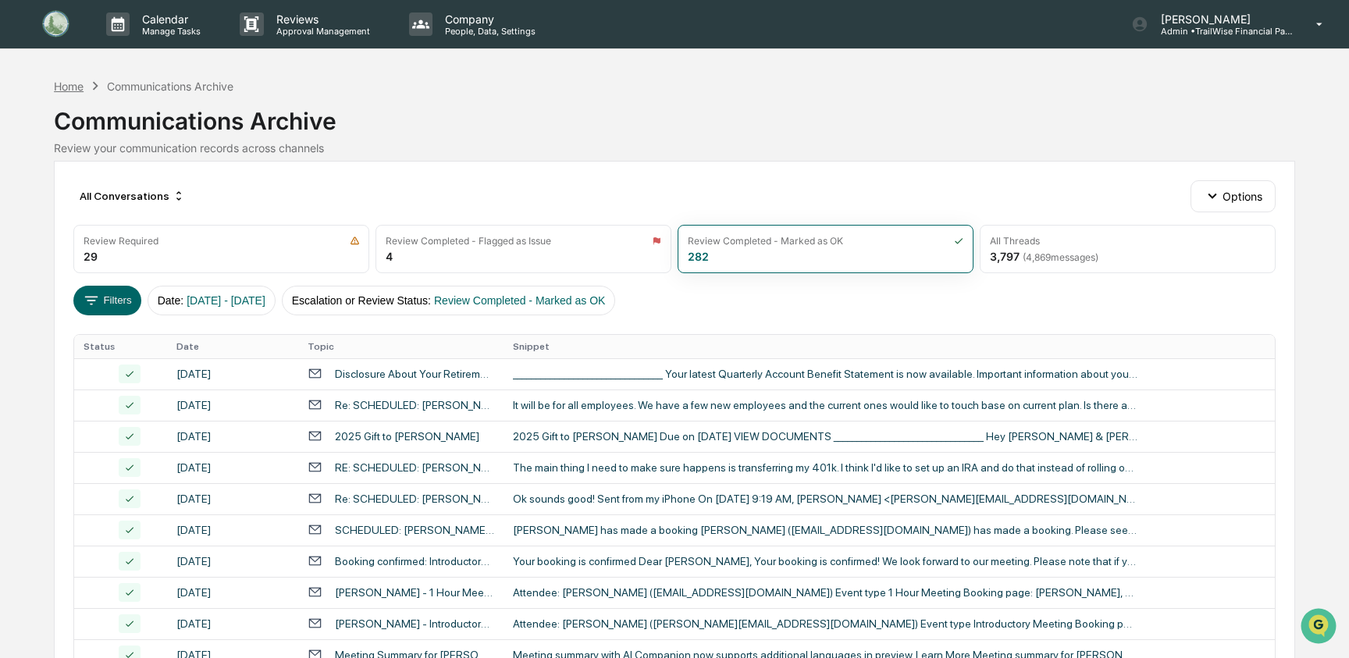
click at [74, 80] on div "Home" at bounding box center [69, 86] width 30 height 13
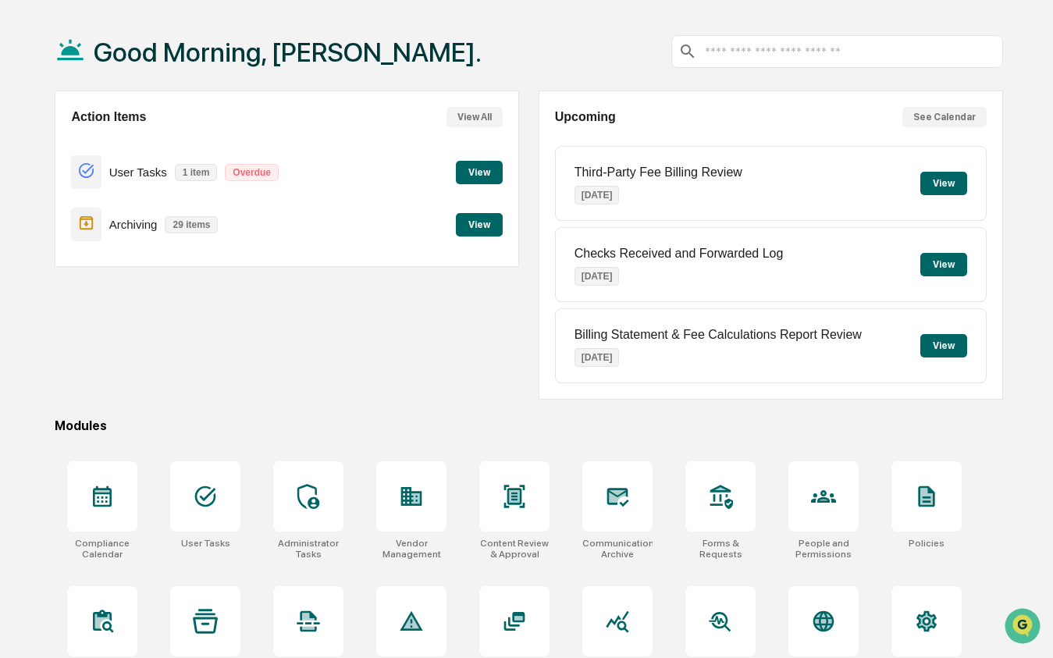
scroll to position [98, 0]
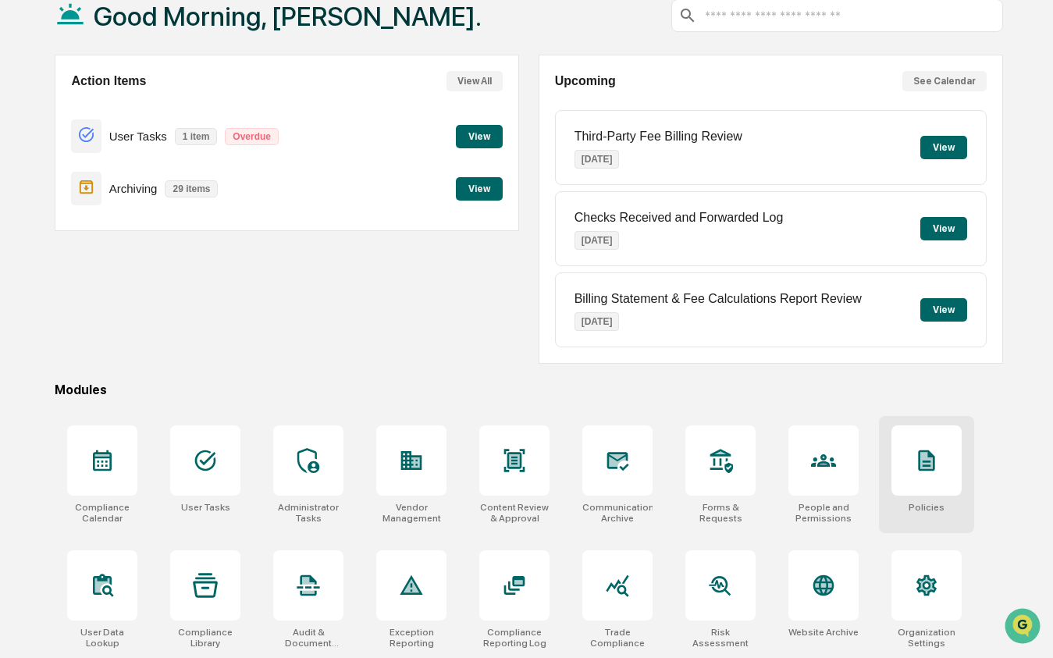
click at [946, 466] on div at bounding box center [927, 461] width 70 height 70
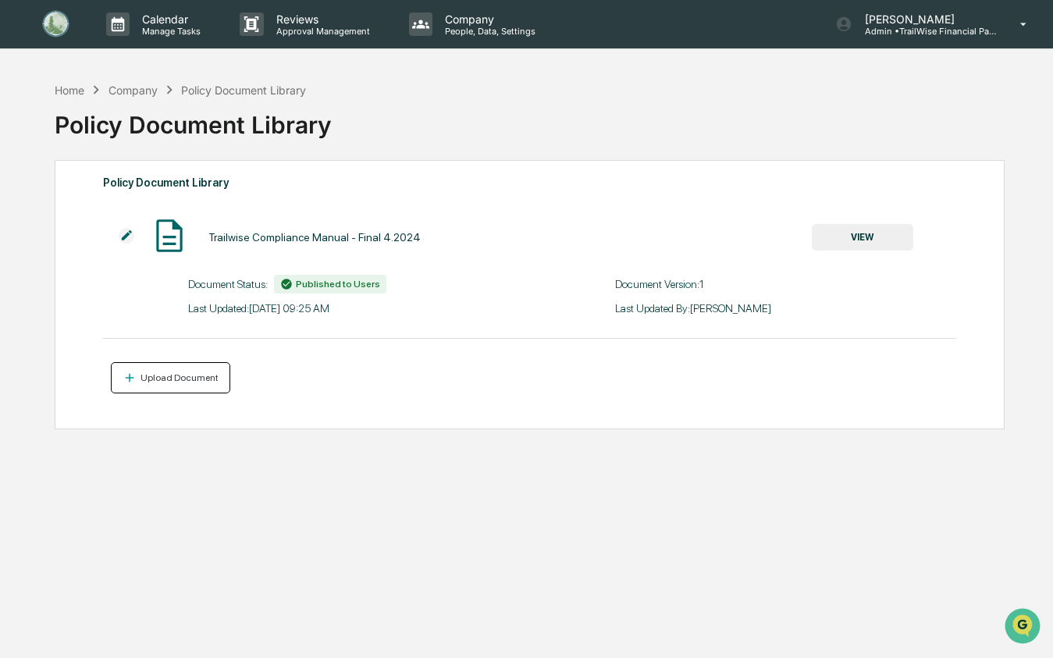
click at [183, 370] on button "Upload Document" at bounding box center [170, 378] width 119 height 32
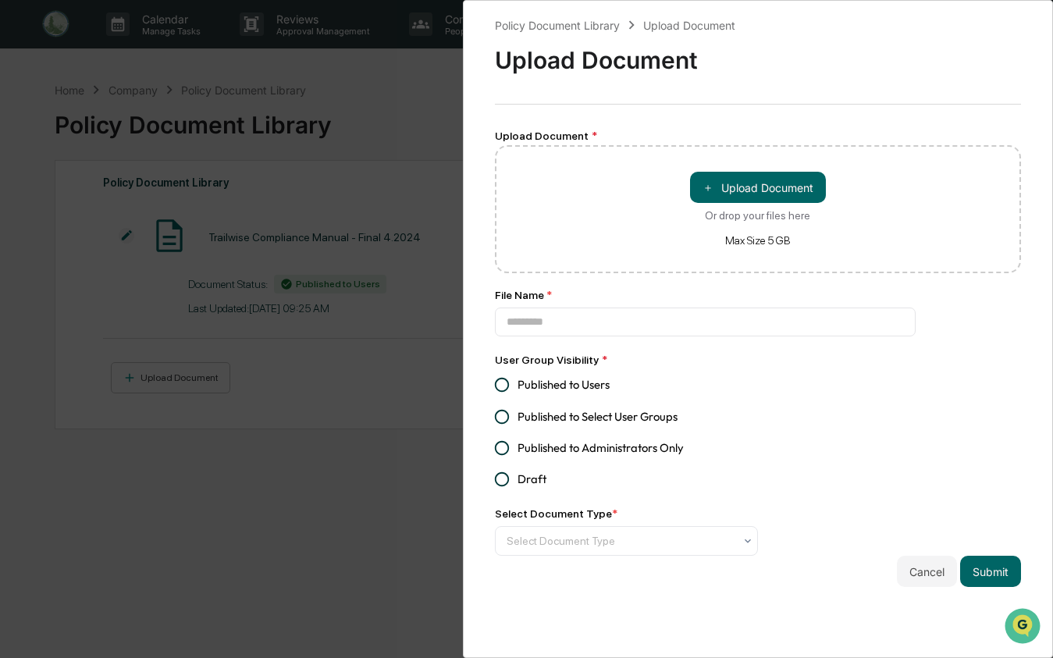
click at [678, 190] on div "＋ Upload Document Or drop your files here Max Size 5 GB" at bounding box center [758, 209] width 527 height 128
click at [561, 329] on input at bounding box center [706, 322] width 422 height 29
click at [612, 536] on div "Select Document Type" at bounding box center [620, 541] width 243 height 25
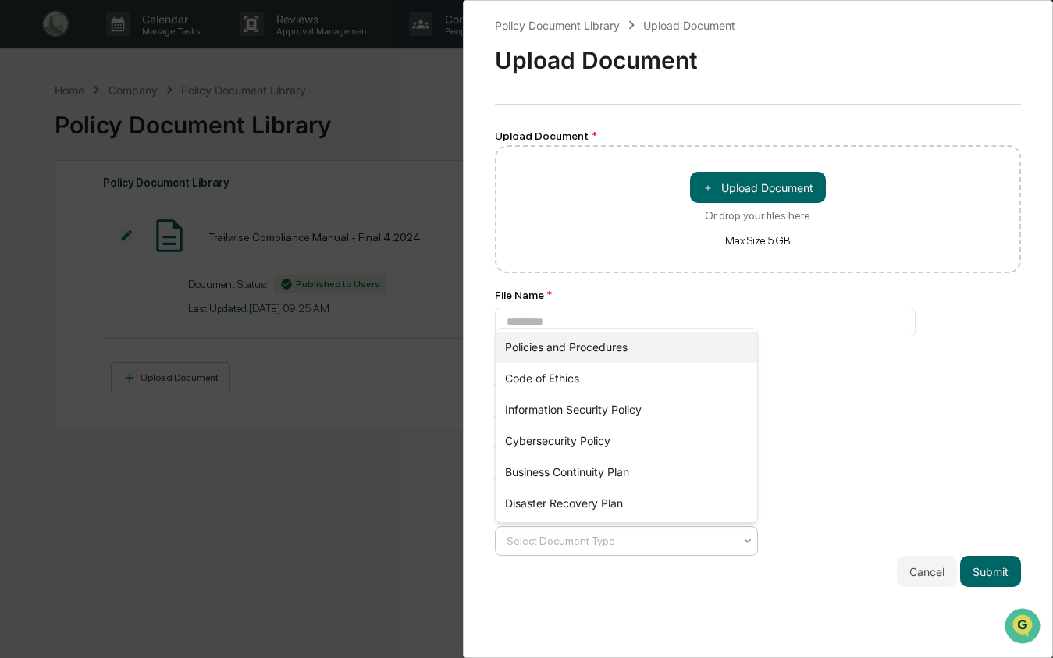
click at [596, 353] on div "Policies and Procedures" at bounding box center [627, 347] width 262 height 31
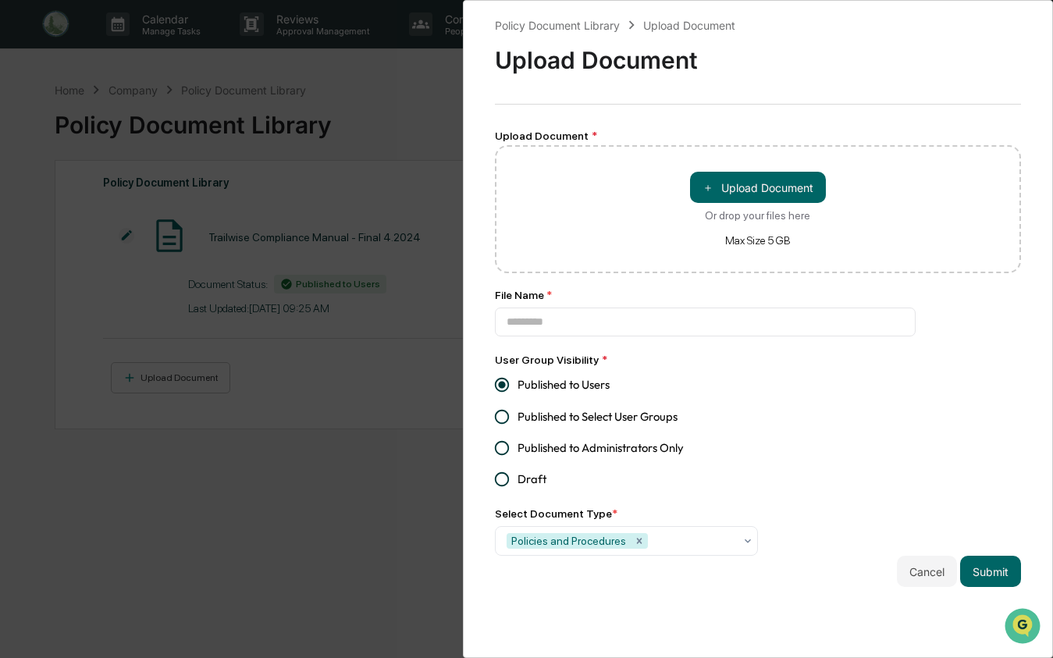
click at [1025, 576] on div "Policy Document Library Upload Document Upload Document Upload Document * ＋ Upl…" at bounding box center [758, 329] width 591 height 658
click at [365, 117] on div "Policy Document Library Upload Document Upload Document Upload Document * ＋ Upl…" at bounding box center [526, 329] width 1053 height 658
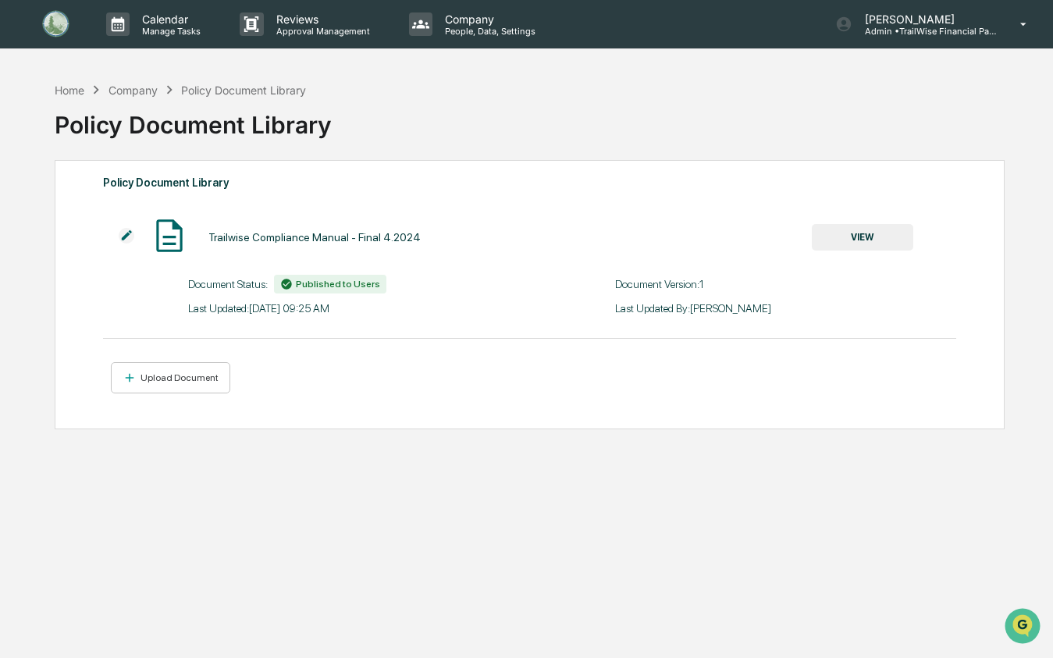
click at [129, 233] on img at bounding box center [127, 236] width 16 height 16
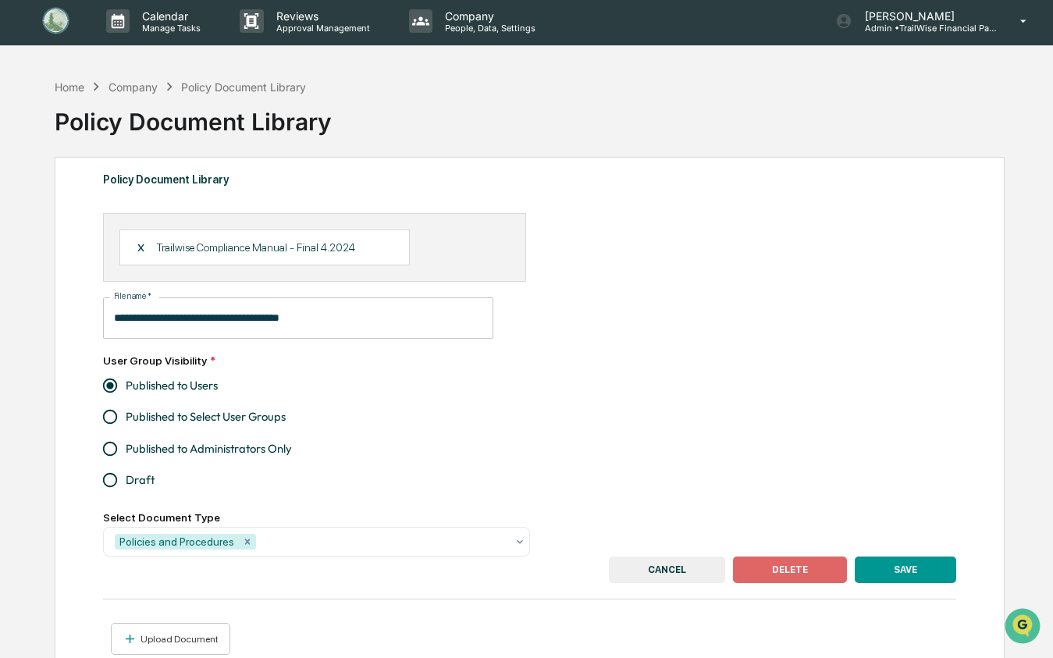
scroll to position [2, 0]
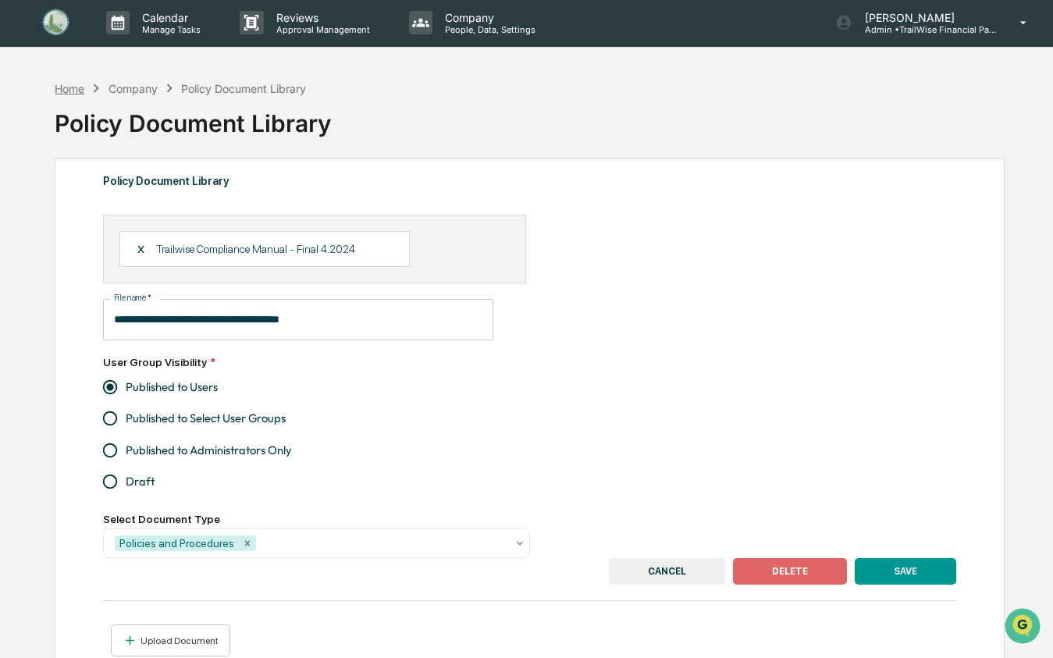
click at [80, 87] on div "Home" at bounding box center [70, 88] width 30 height 13
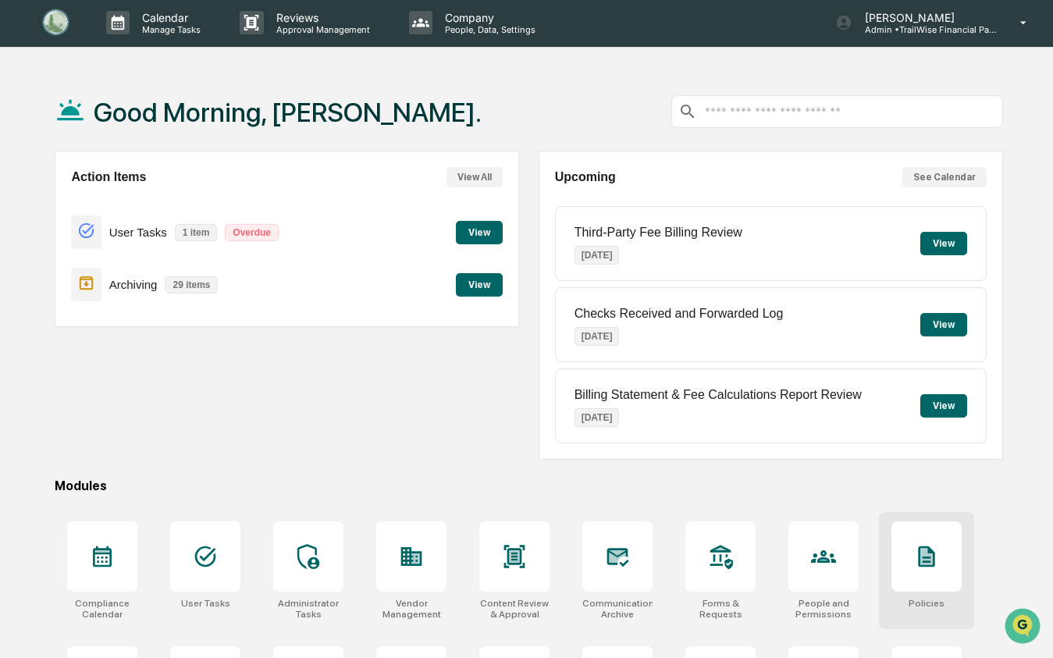
click at [941, 563] on div at bounding box center [927, 557] width 70 height 70
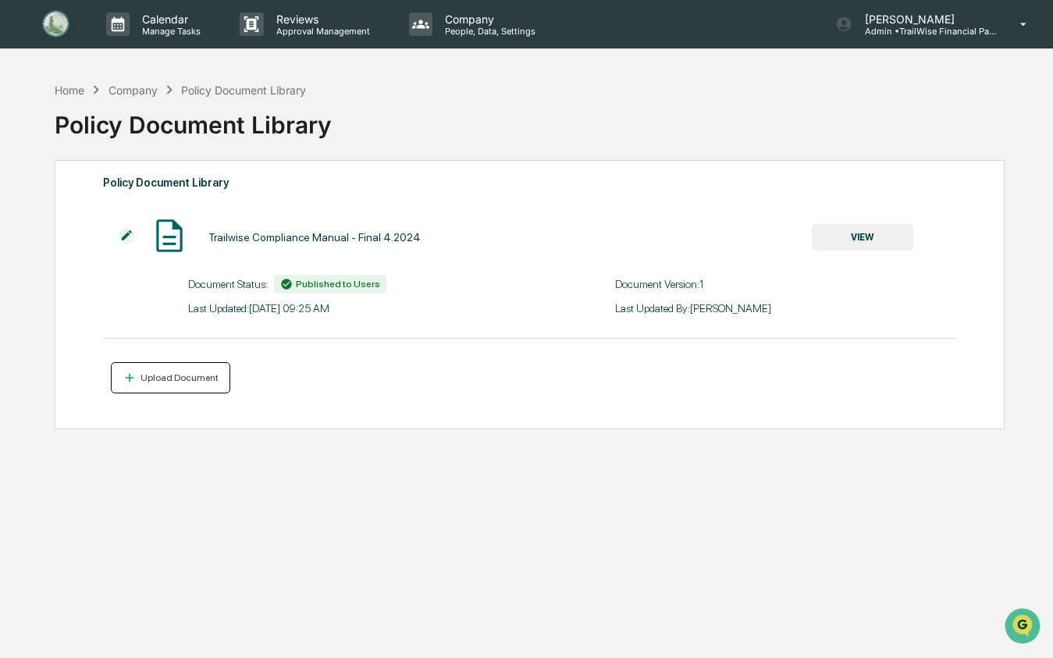
click at [155, 386] on button "Upload Document" at bounding box center [170, 378] width 119 height 32
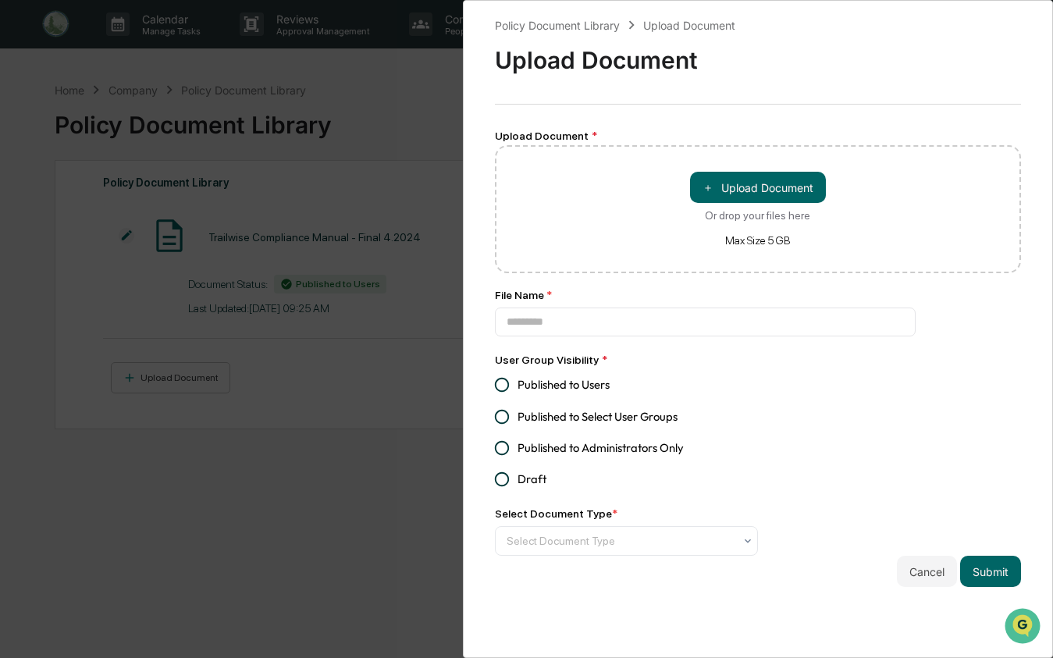
click at [684, 193] on div "＋ Upload Document Or drop your files here Max Size 5 GB" at bounding box center [758, 209] width 527 height 128
click at [585, 538] on div at bounding box center [620, 541] width 227 height 16
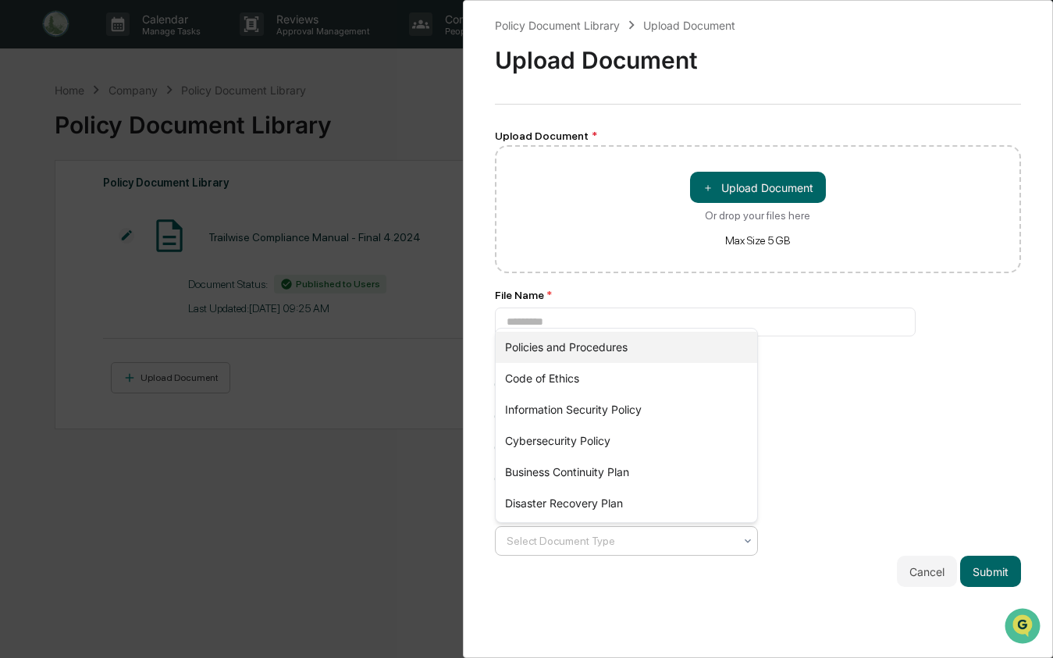
click at [573, 357] on div "Policies and Procedures" at bounding box center [627, 347] width 262 height 31
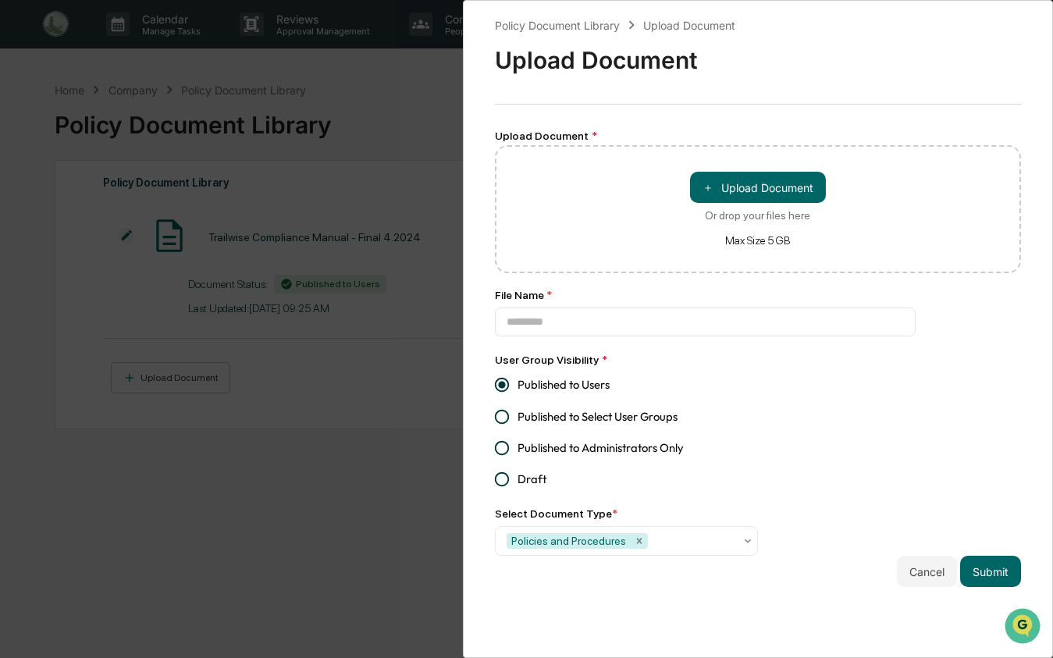
click at [1024, 581] on div "Policy Document Library Upload Document Upload Document Upload Document * ＋ Upl…" at bounding box center [758, 329] width 591 height 658
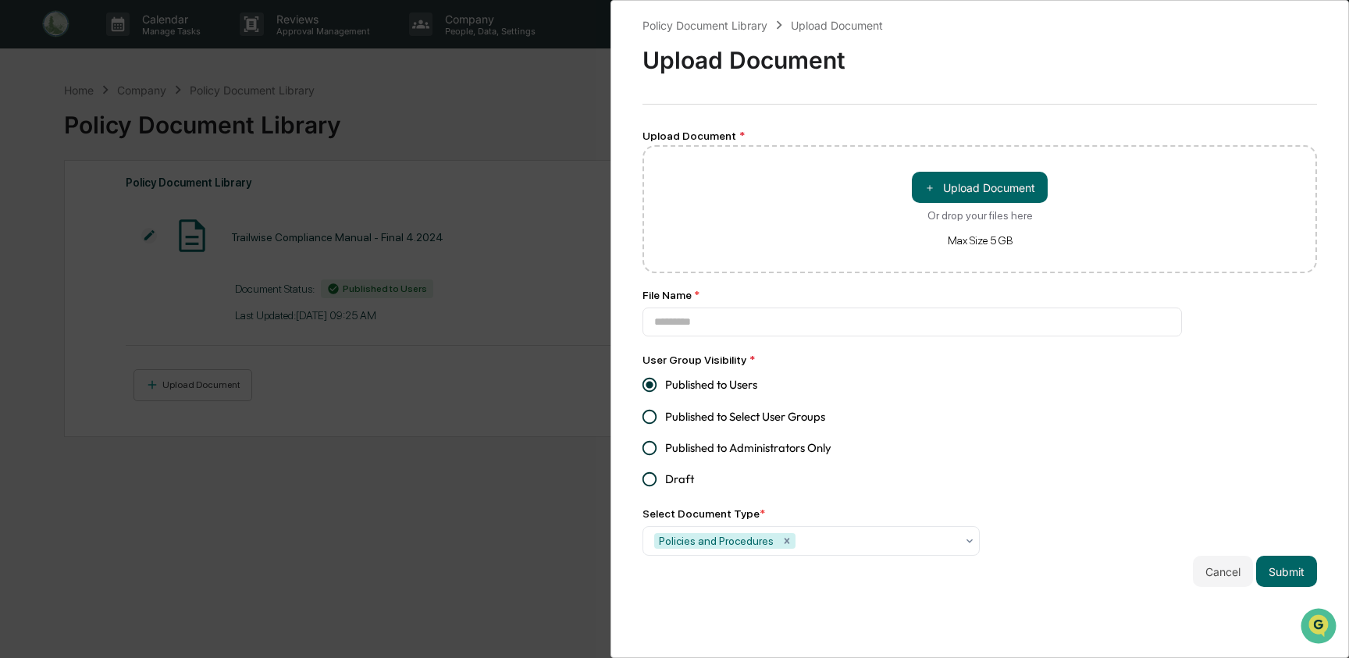
click at [401, 62] on div "Policy Document Library Upload Document Upload Document Upload Document * ＋ Upl…" at bounding box center [674, 329] width 1349 height 658
